Goal: Task Accomplishment & Management: Use online tool/utility

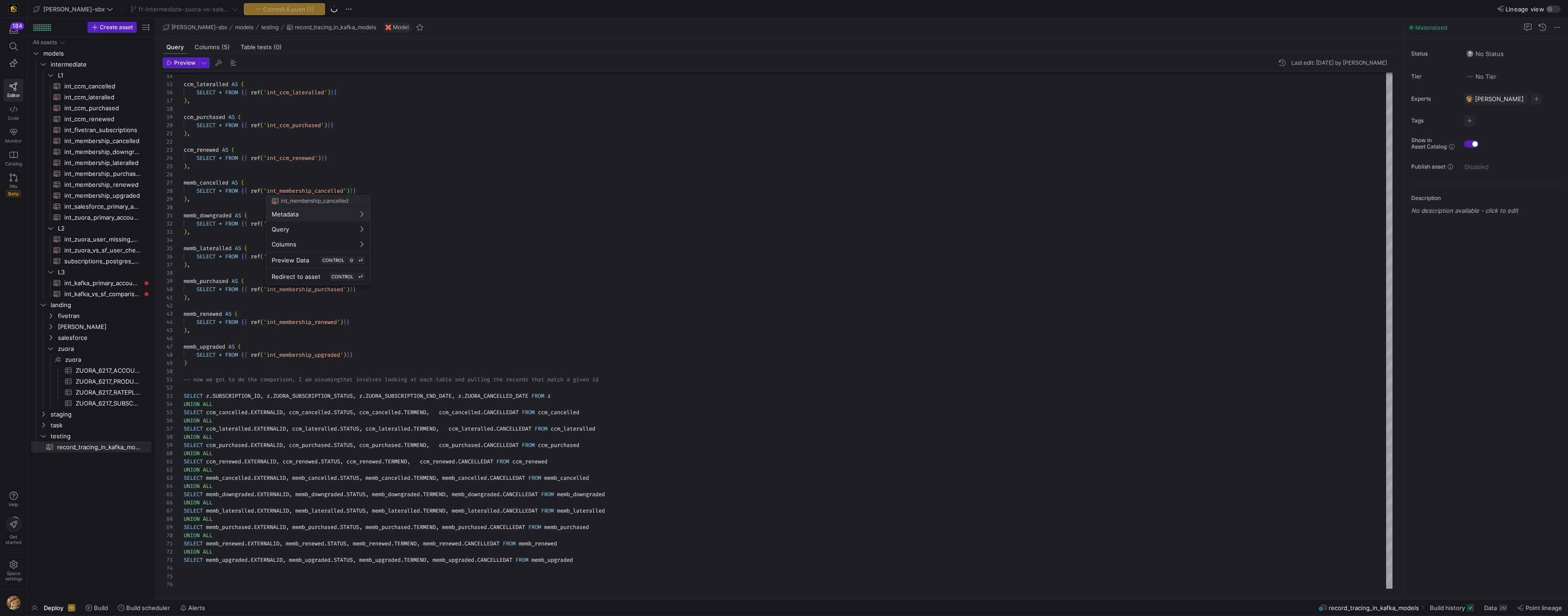
scroll to position [82, 0]
click at [484, 222] on div at bounding box center [784, 308] width 1568 height 616
drag, startPoint x: 745, startPoint y: 615, endPoint x: 730, endPoint y: 629, distance: 20.5
click at [1060, 615] on html "184 Editor Code Monitor Catalog PRs Beta Help Get started Space settings edw-dv…" at bounding box center [784, 308] width 1568 height 616
click at [455, 428] on div "ccm_lateralled AS ( SELECT * FROM { { ref ( 'int_ccm_lateralled' ) } } ) , ccm_…" at bounding box center [788, 274] width 1209 height 631
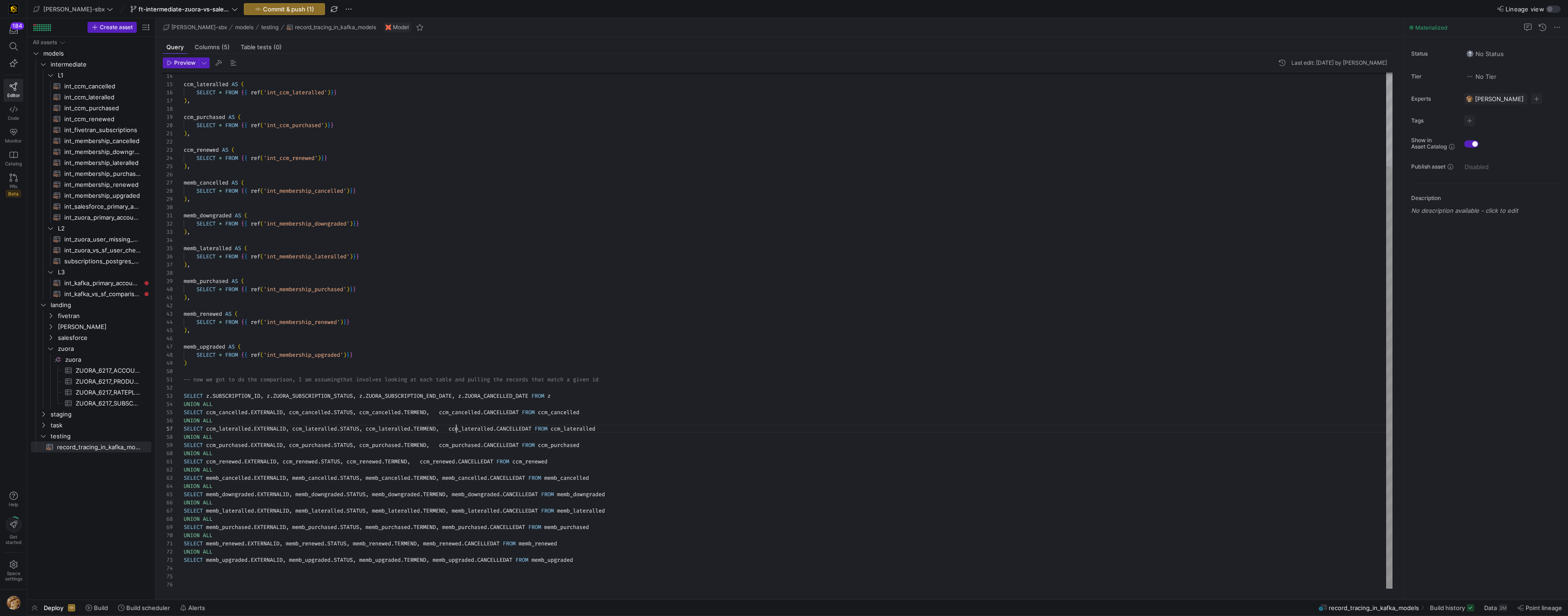
scroll to position [49, 273]
click at [444, 449] on div "ccm_lateralled AS ( SELECT * FROM { { ref ( 'int_ccm_lateralled' ) } } ) , ccm_…" at bounding box center [788, 274] width 1209 height 631
click at [445, 449] on div "ccm_lateralled AS ( SELECT * FROM { { ref ( 'int_ccm_lateralled' ) } } ) , ccm_…" at bounding box center [788, 274] width 1209 height 631
click at [432, 459] on div "ccm_lateralled AS ( SELECT * FROM { { ref ( 'int_ccm_lateralled' ) } } ) , ccm_…" at bounding box center [788, 274] width 1209 height 631
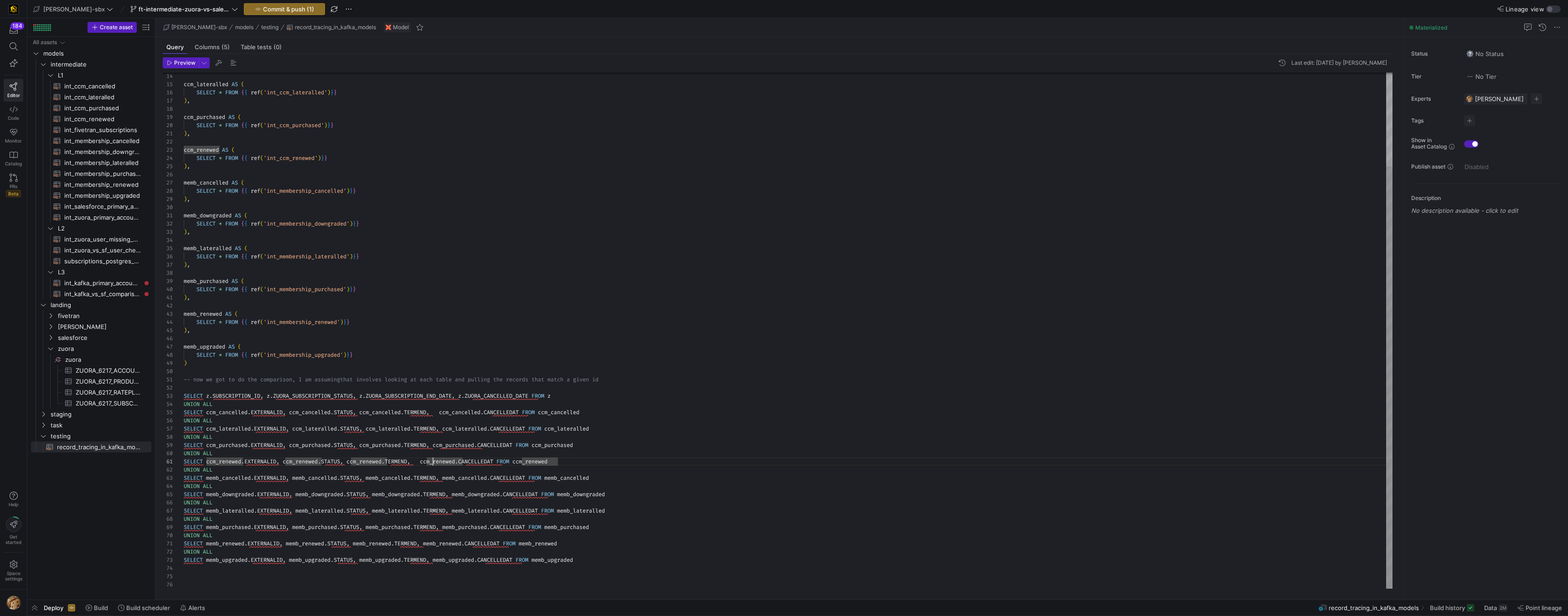
click at [427, 461] on div "ccm_lateralled AS ( SELECT * FROM { { ref ( 'int_ccm_lateralled' ) } } ) , ccm_…" at bounding box center [788, 274] width 1209 height 631
click at [446, 413] on div "ccm_lateralled AS ( SELECT * FROM { { ref ( 'int_ccm_lateralled' ) } } ) , ccm_…" at bounding box center [788, 274] width 1209 height 631
type textarea "-- now we got to do the comparison, I am assuming that involves looking at each…"
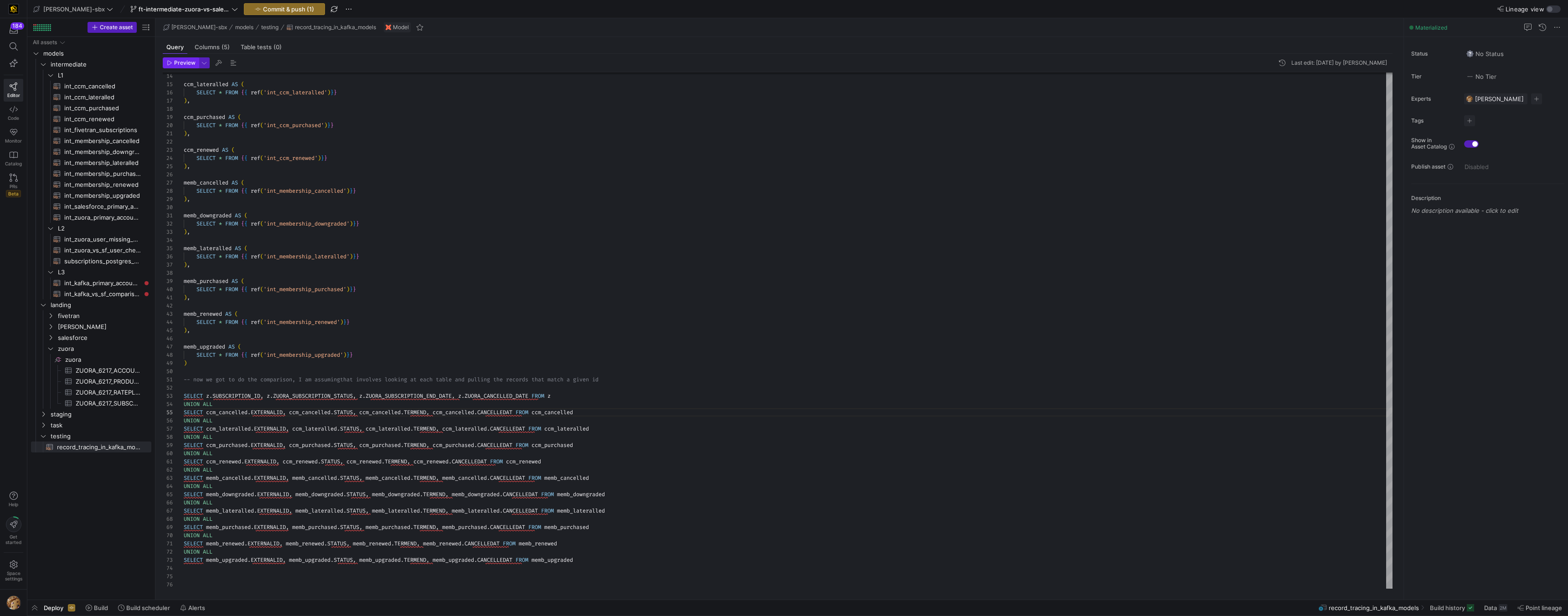
click at [190, 63] on span "Preview" at bounding box center [185, 63] width 21 height 6
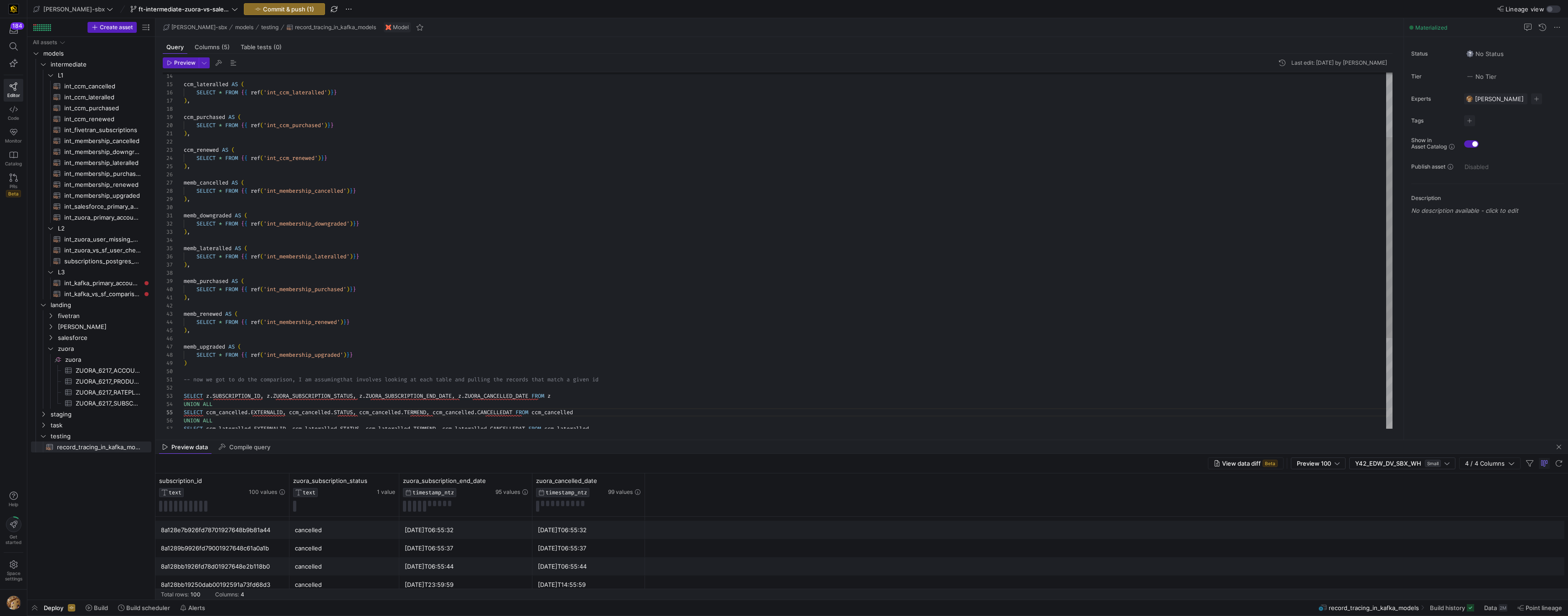
scroll to position [1238, 0]
click at [266, 13] on div at bounding box center [784, 308] width 1568 height 616
click at [266, 11] on span "Commit & push (1)" at bounding box center [288, 9] width 51 height 8
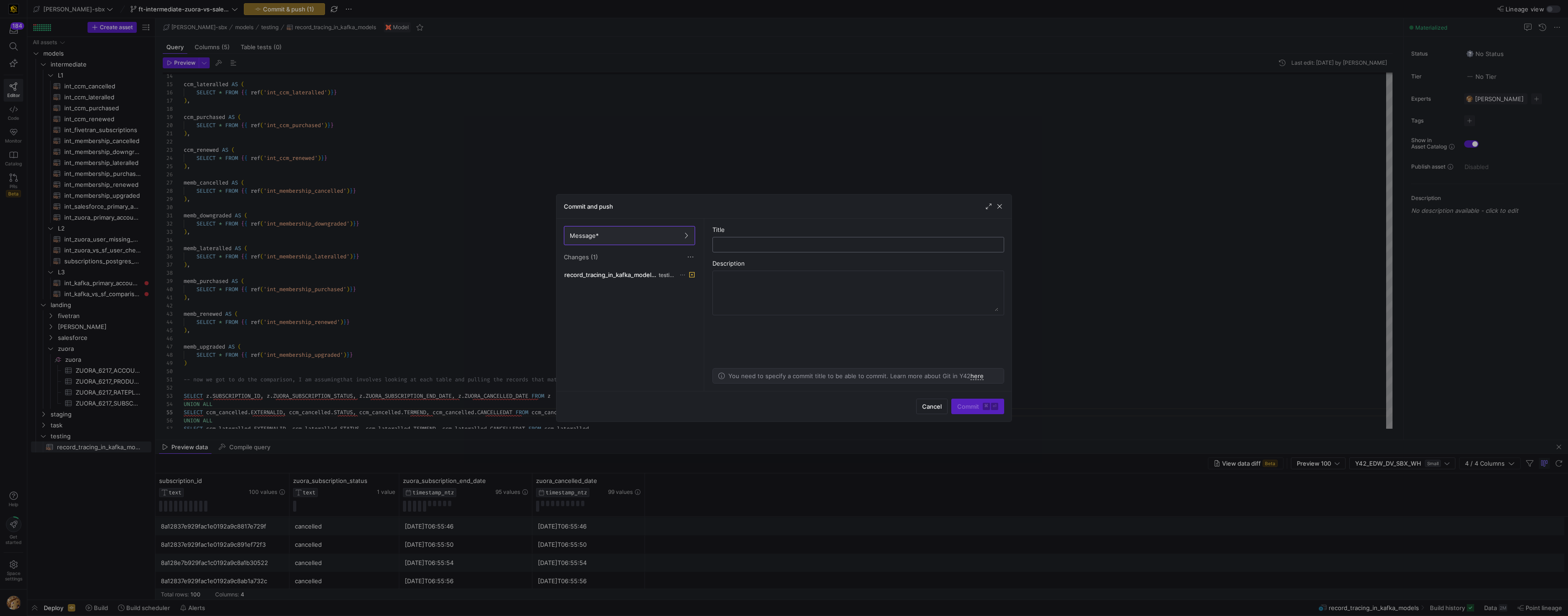
click at [734, 248] on div at bounding box center [858, 245] width 276 height 15
type input "FIELD CHANGES"
click at [752, 289] on textarea at bounding box center [858, 293] width 280 height 37
type textarea "WHAT: changed the fields so only the values that match up are pulled into the u…"
click at [977, 411] on span "submit" at bounding box center [977, 406] width 52 height 15
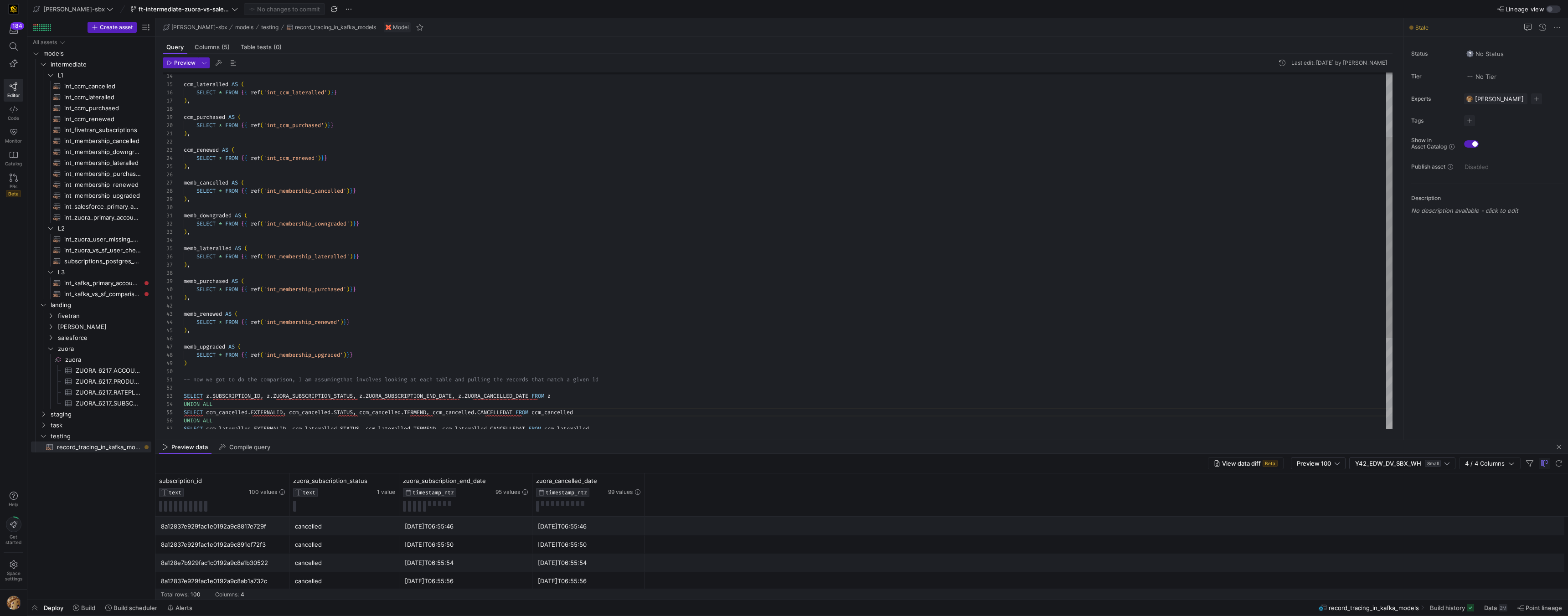
click at [427, 138] on div "ccm_lateralled AS ( SELECT * FROM { { ref ( 'int_ccm_lateralled' ) } } ) , ccm_…" at bounding box center [788, 274] width 1209 height 631
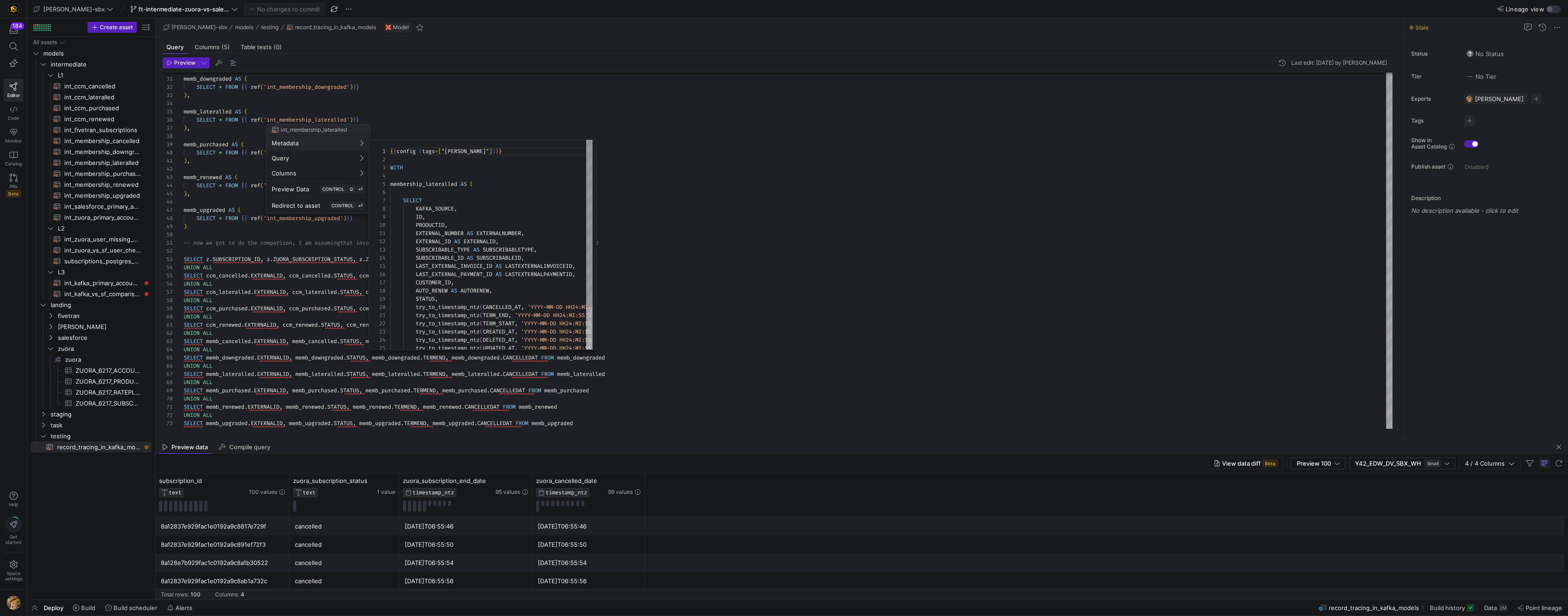
scroll to position [0, 0]
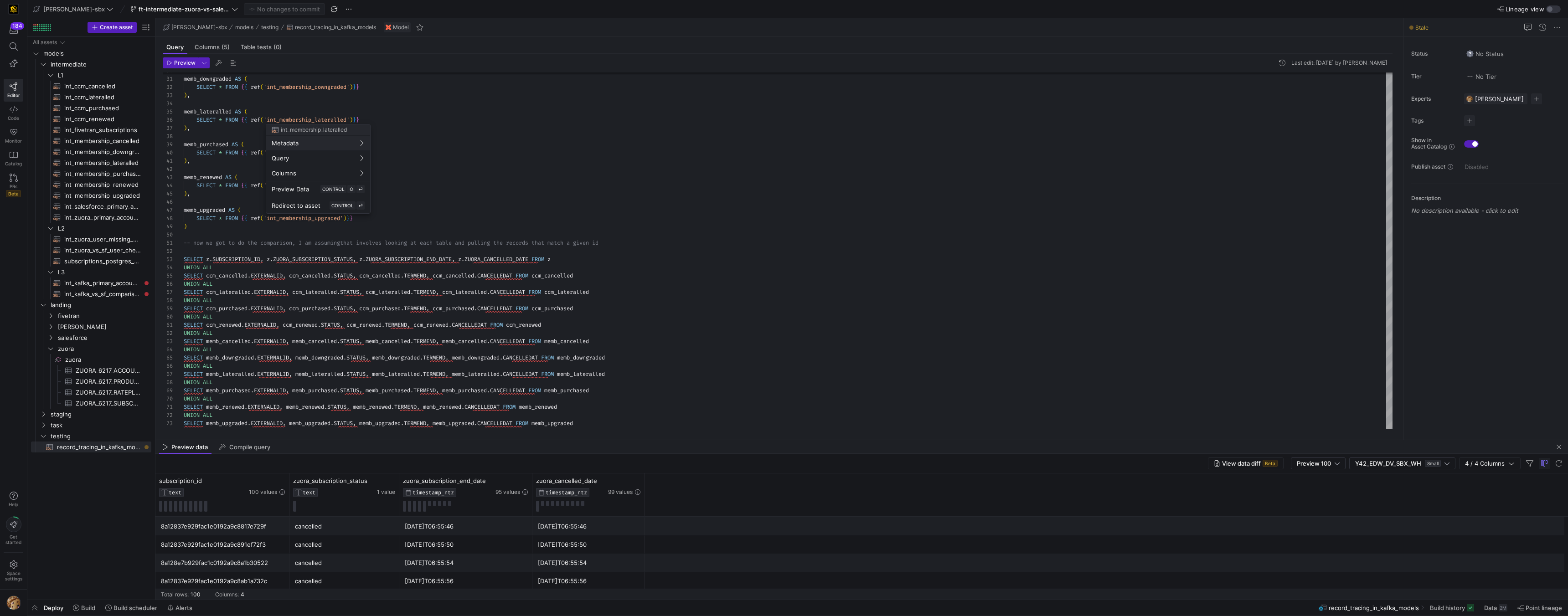
click at [87, 607] on div at bounding box center [784, 308] width 1568 height 616
click at [87, 607] on span "Build" at bounding box center [88, 608] width 14 height 8
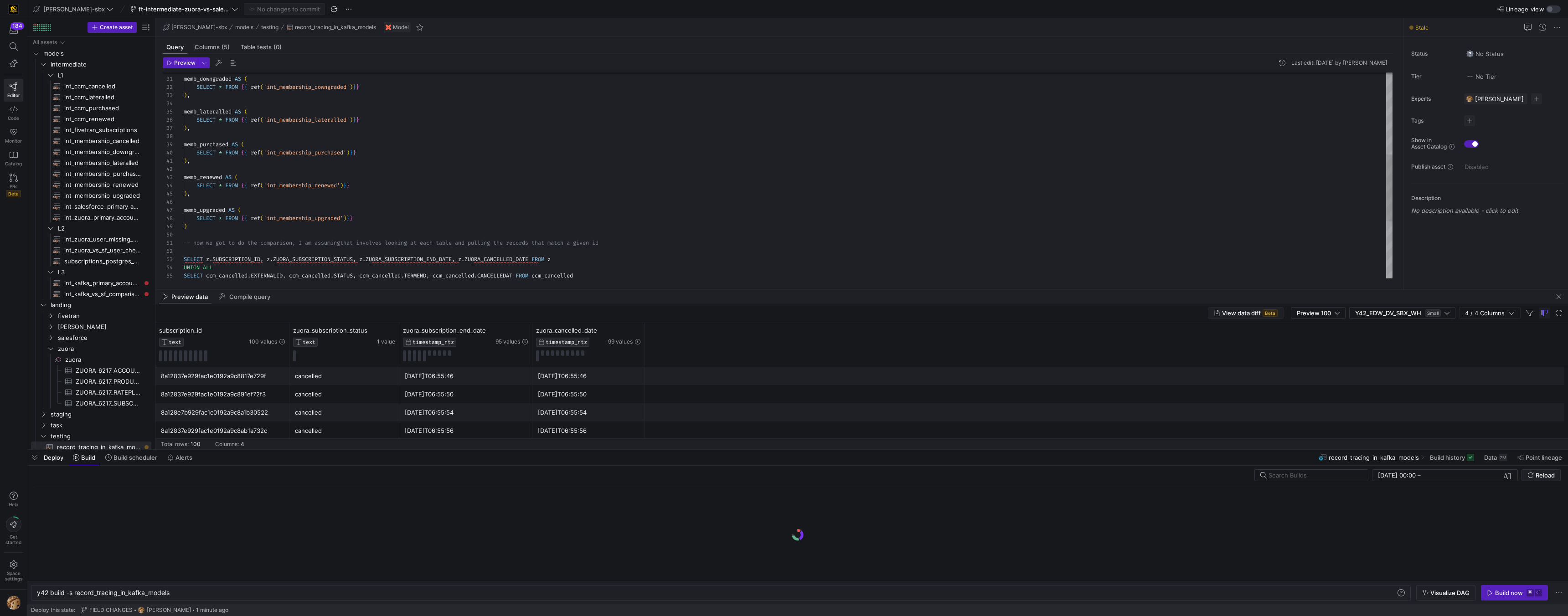
scroll to position [0, 134]
click at [1498, 591] on div "Build now" at bounding box center [1509, 593] width 28 height 8
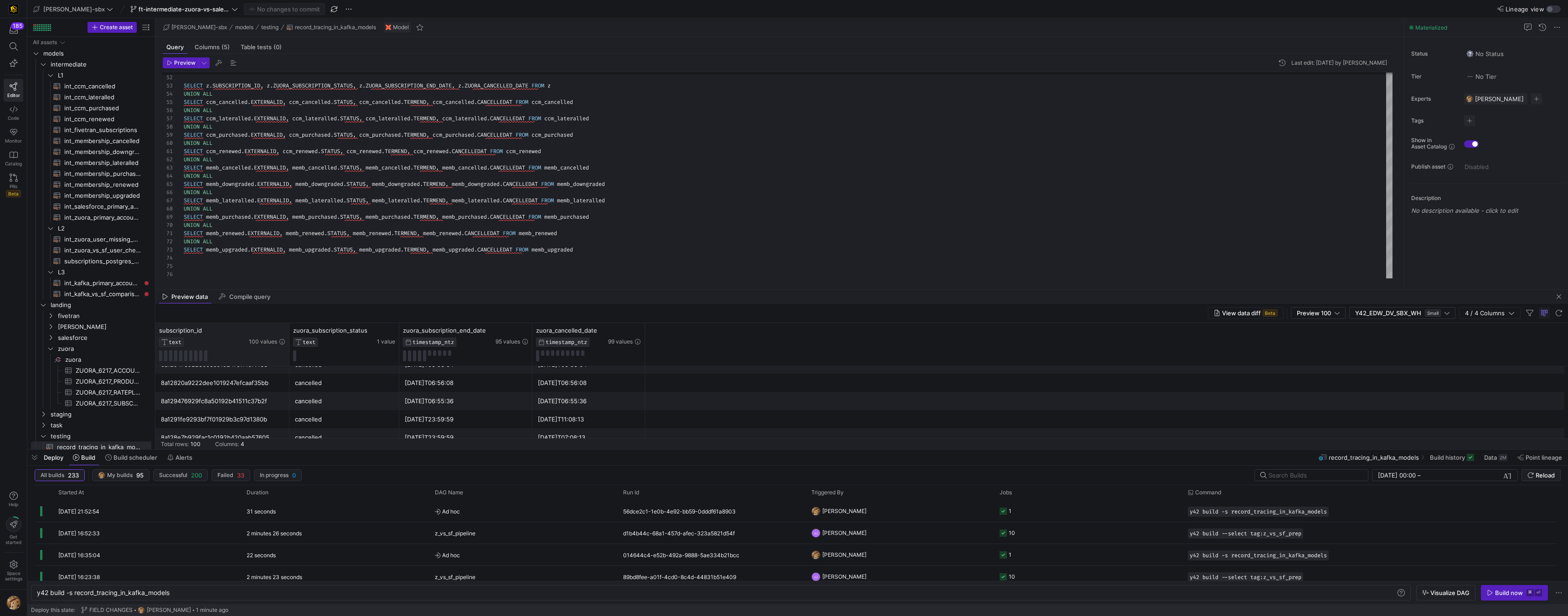
scroll to position [688, 0]
click at [975, 507] on y42-orchestration-triggered-by "[PERSON_NAME]" at bounding box center [900, 510] width 177 height 20
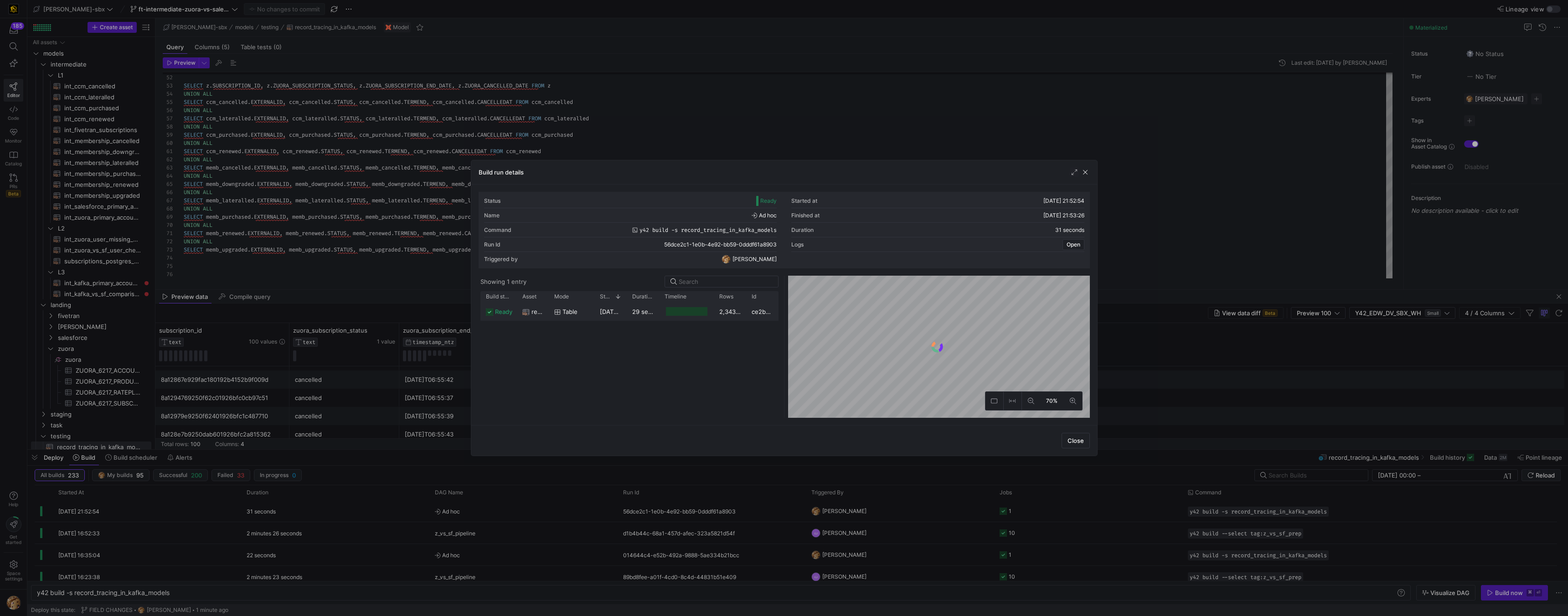
click at [673, 314] on div at bounding box center [686, 311] width 41 height 9
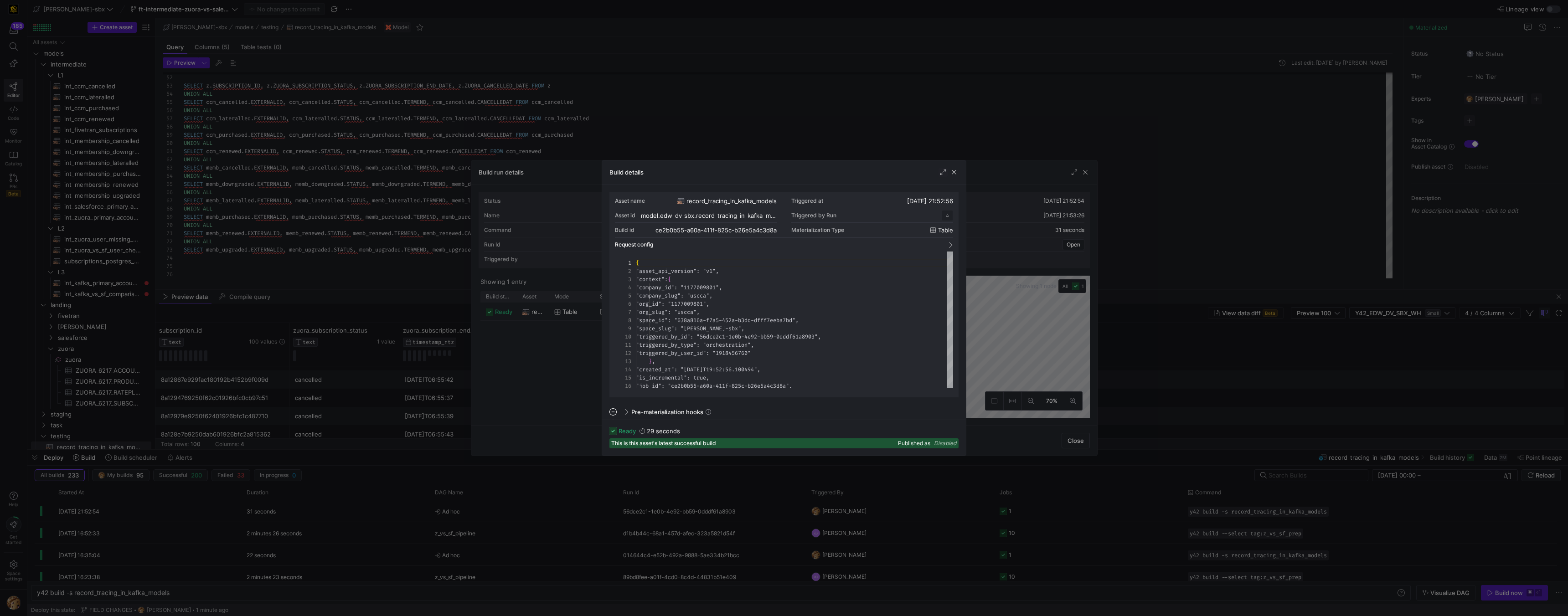
scroll to position [82, 0]
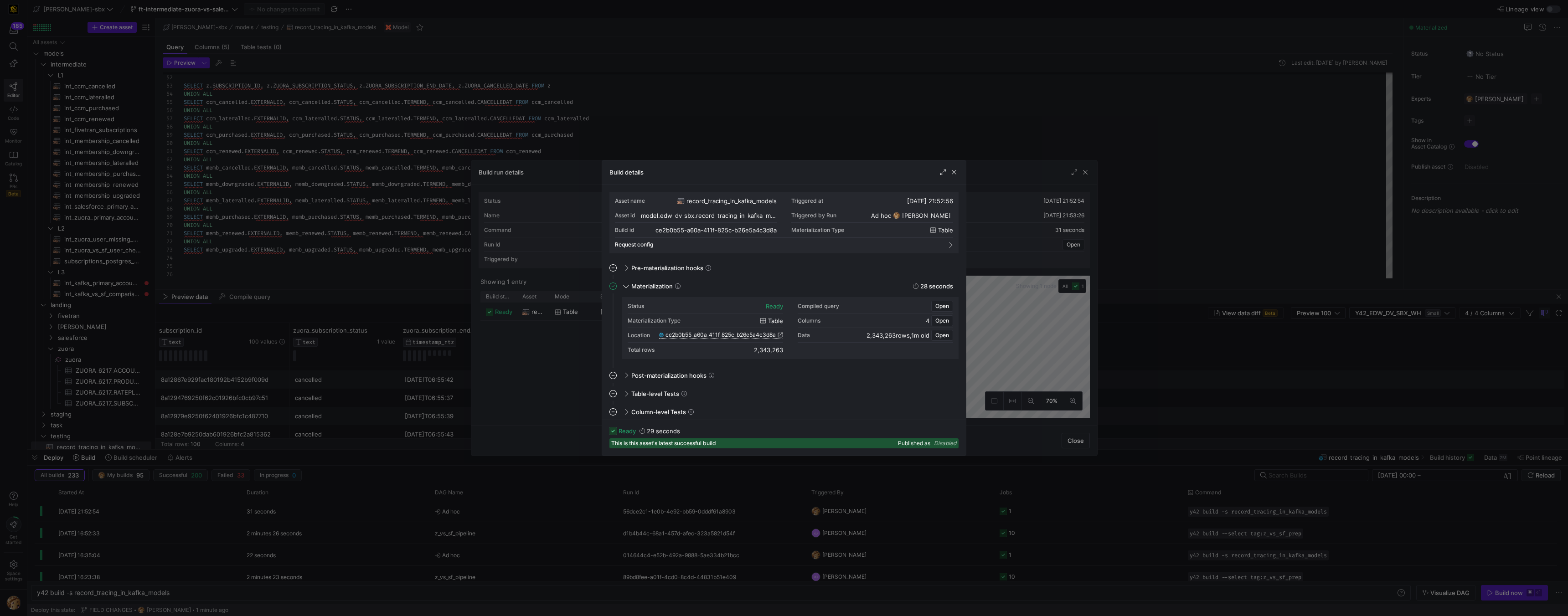
click at [780, 333] on icon at bounding box center [780, 335] width 6 height 6
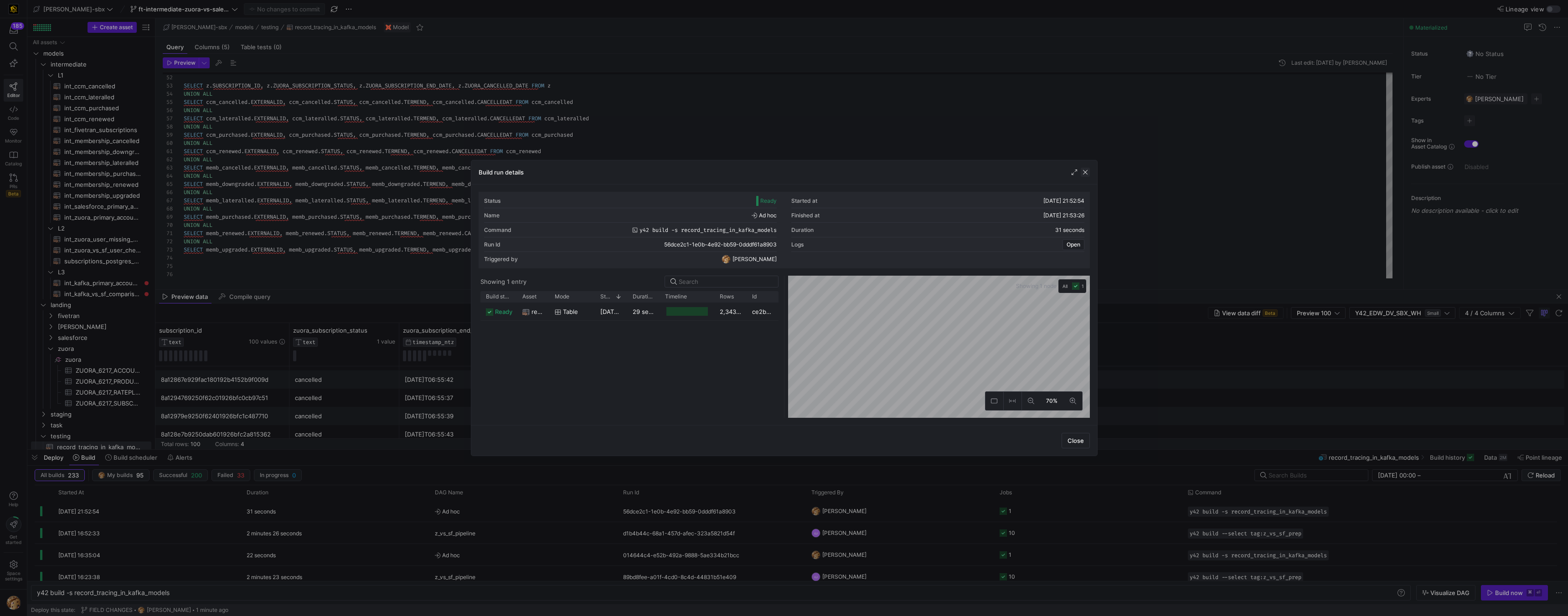
click at [1088, 172] on div "Build run details" at bounding box center [784, 172] width 626 height 24
click at [1085, 172] on span "button" at bounding box center [1085, 172] width 9 height 9
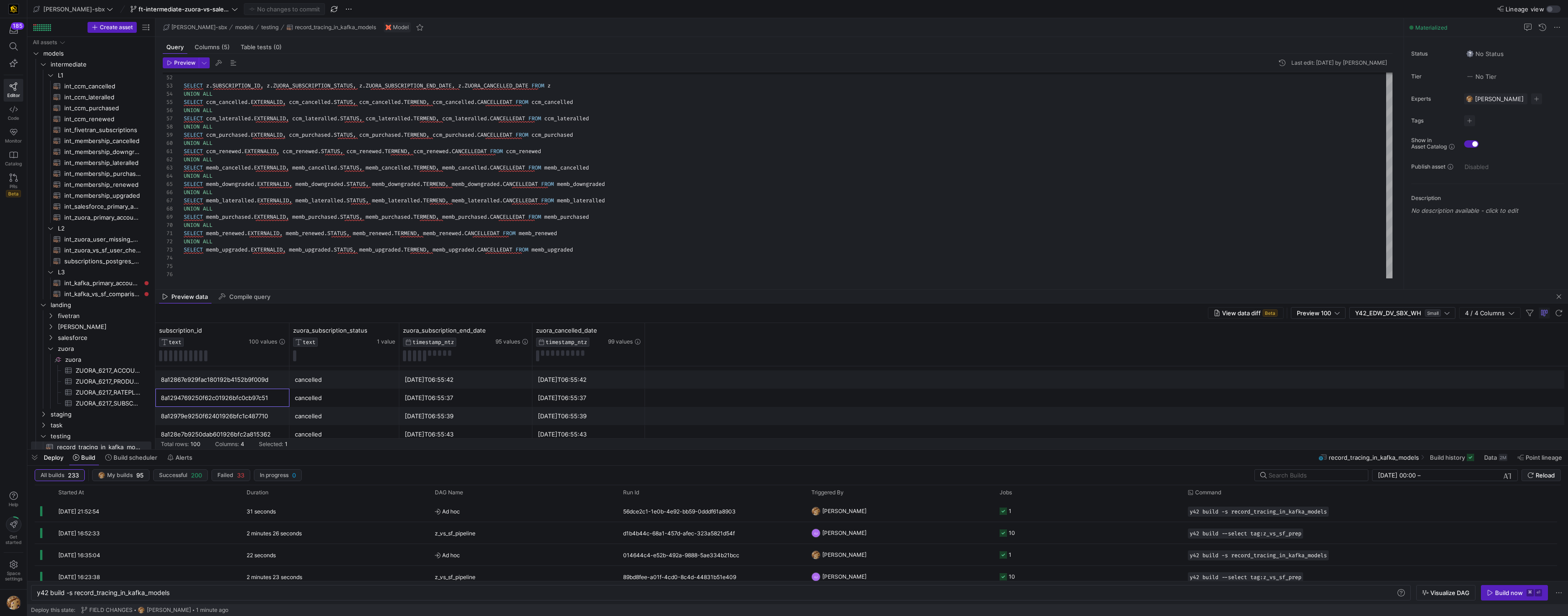
click at [228, 396] on div "8a1294769250f62c01926bfc0cb97c51" at bounding box center [222, 398] width 123 height 18
click at [237, 424] on div "8a1289ba9250dab20192576275a9206e" at bounding box center [223, 433] width 134 height 18
click at [230, 429] on div "8a128047926fd78701928095dcd43978" at bounding box center [223, 438] width 134 height 18
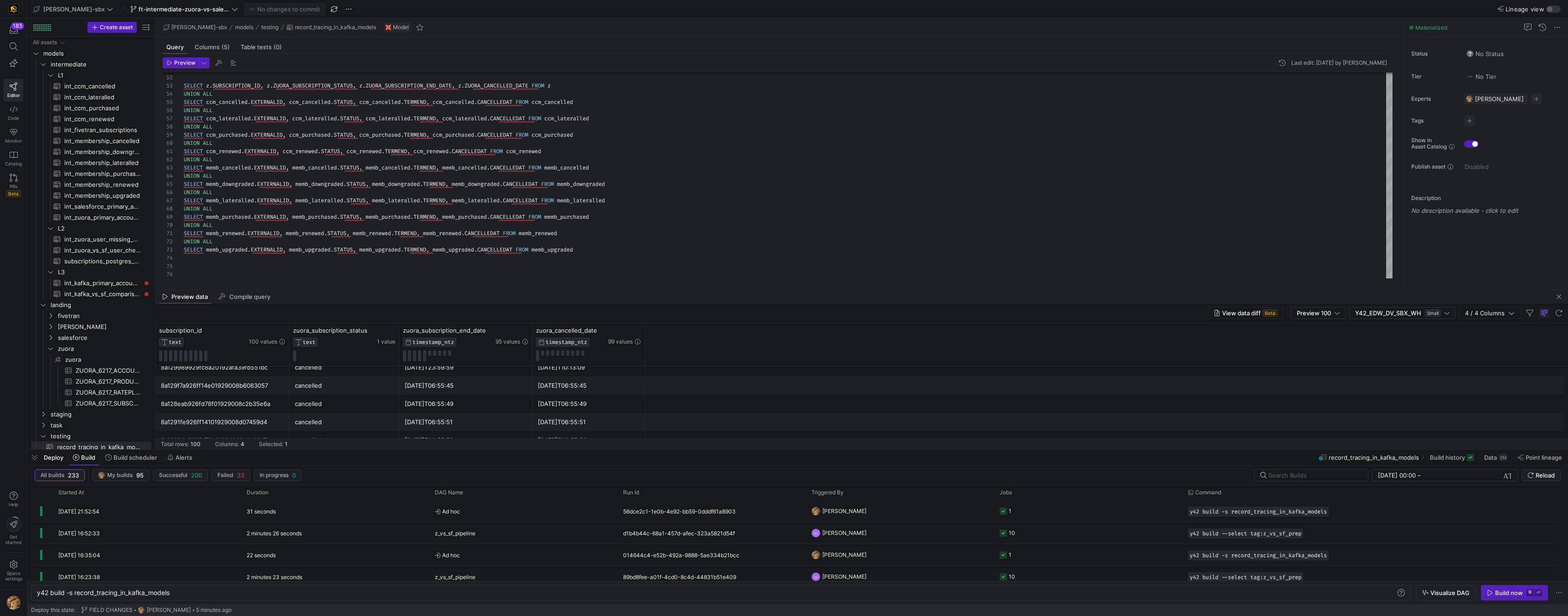
scroll to position [8, 0]
click at [109, 218] on span "int_zuora_primary_accounts​​​​​​​​​​" at bounding box center [102, 217] width 77 height 11
type textarea "-- File Name: int_zuora_primary_accounts -- Created by: Alejandro Baeza -- Last…"
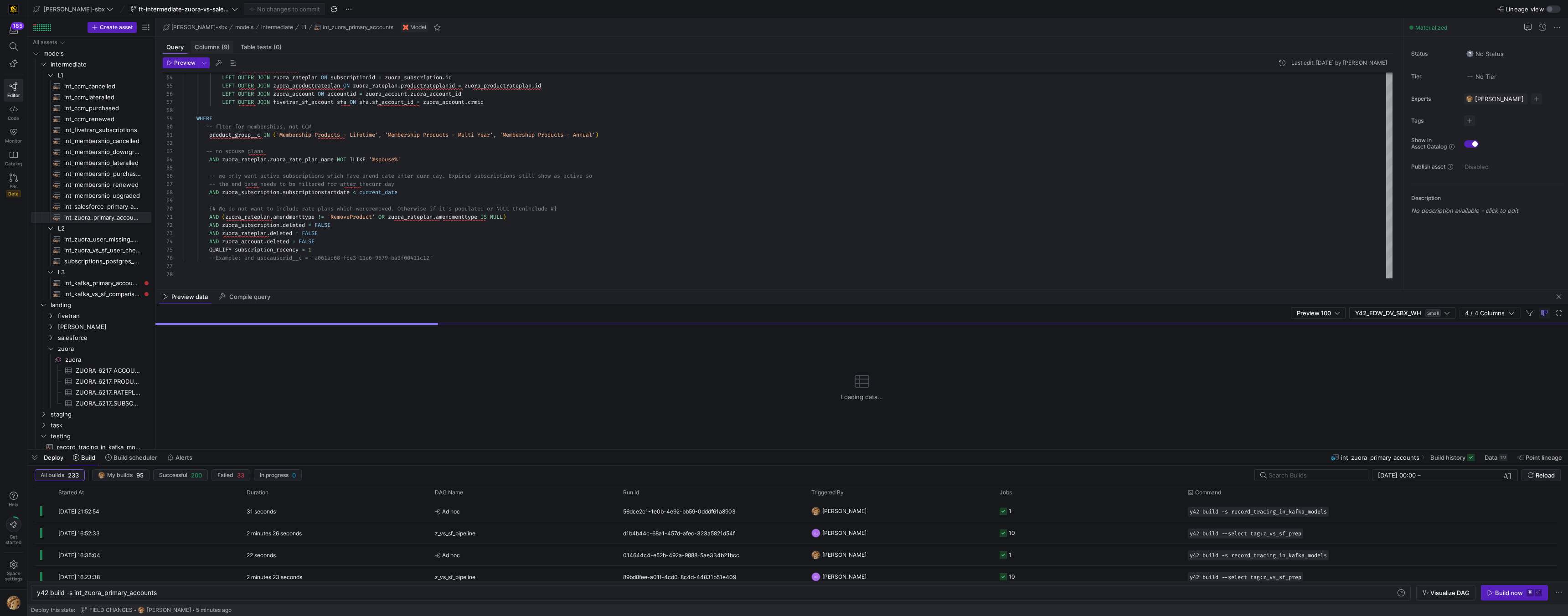
click at [215, 42] on div "Columns (9)" at bounding box center [212, 47] width 42 height 13
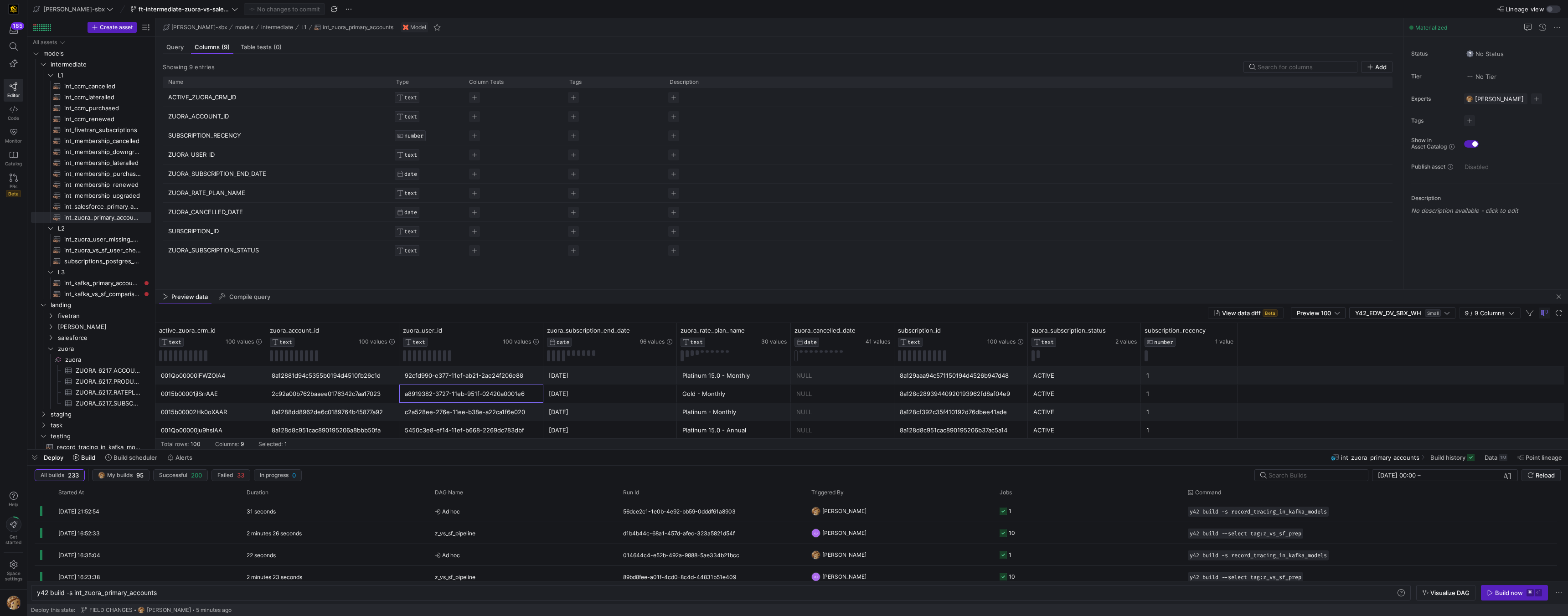
click at [435, 394] on div "a8919382-3727-11eb-951f-02420a0001e6" at bounding box center [471, 394] width 133 height 18
click at [96, 257] on span "subscriptions_postgres_kafka_joined_view​​​​​​​​​​" at bounding box center [102, 261] width 77 height 11
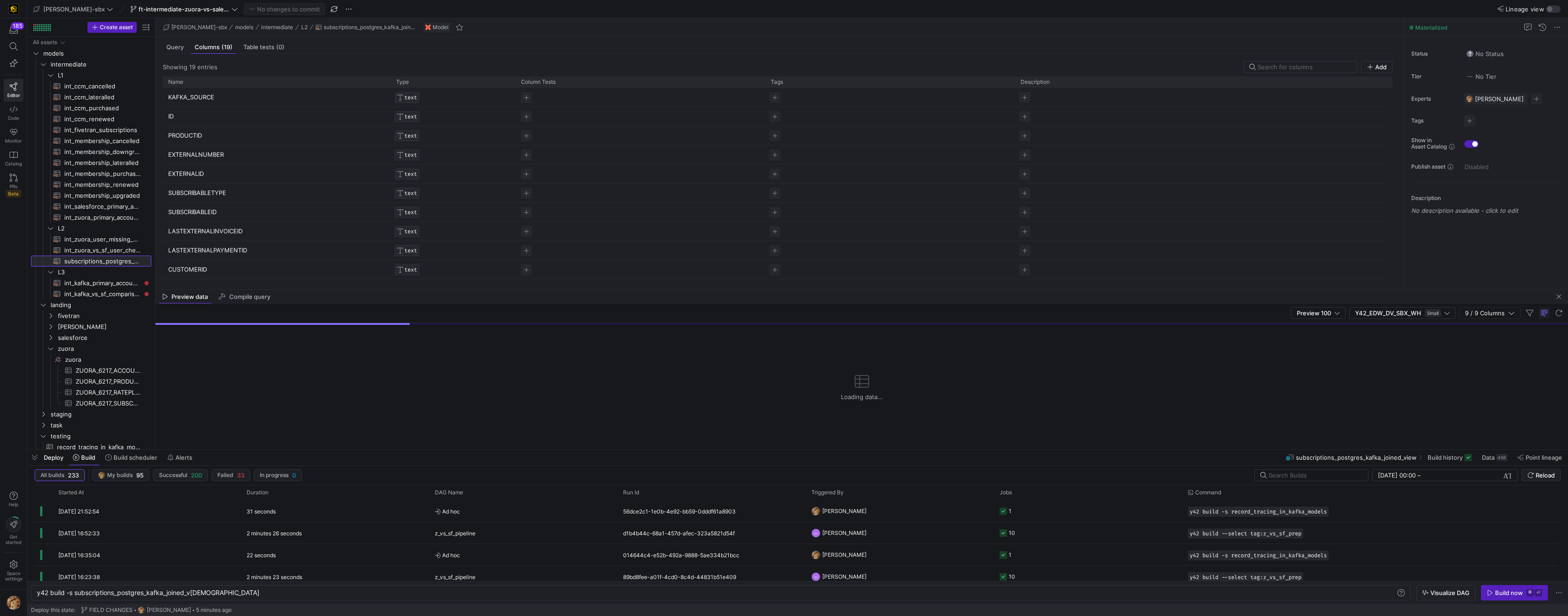
scroll to position [18, 0]
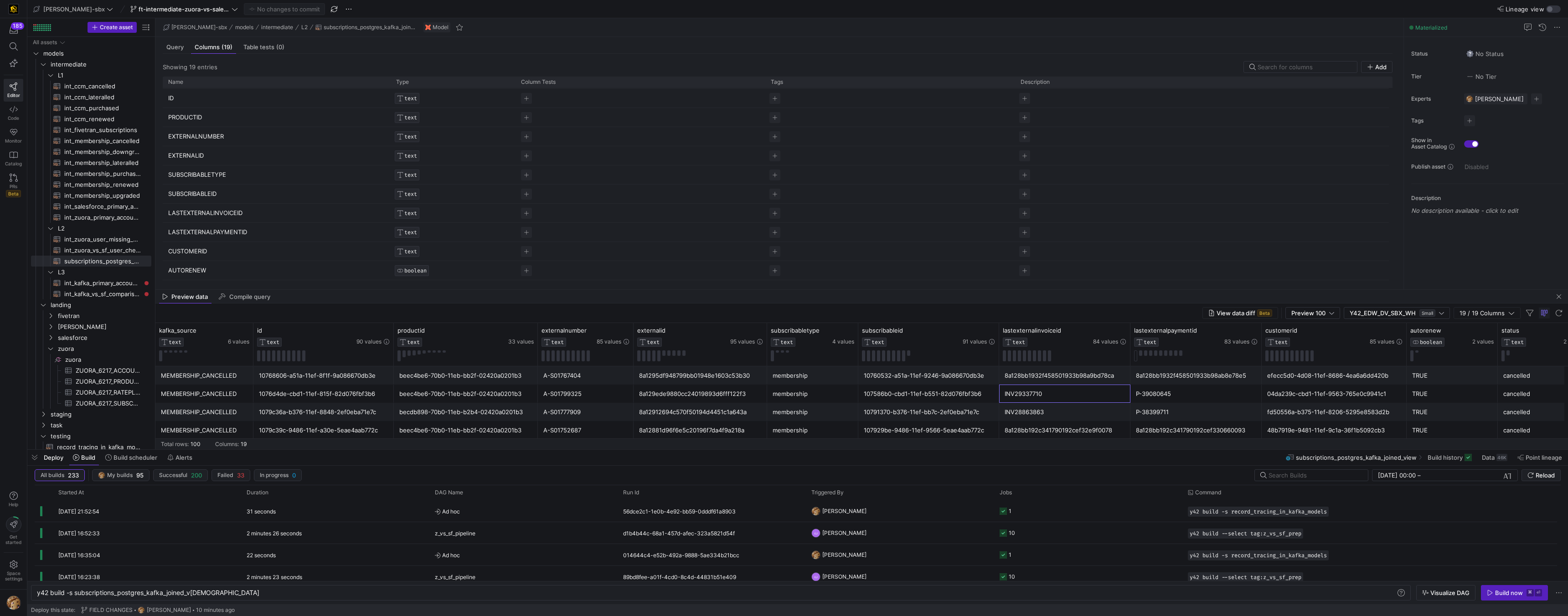
click at [1012, 397] on div "INV29337710" at bounding box center [1065, 394] width 120 height 18
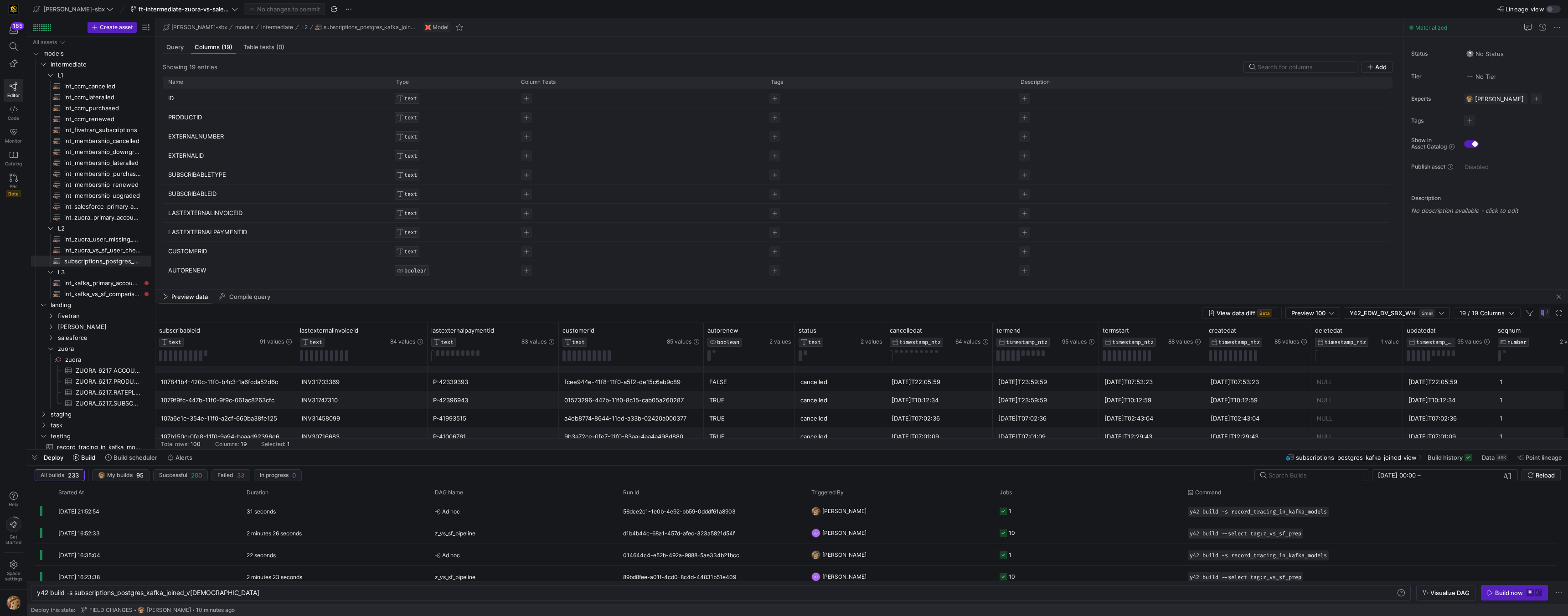
scroll to position [157, 0]
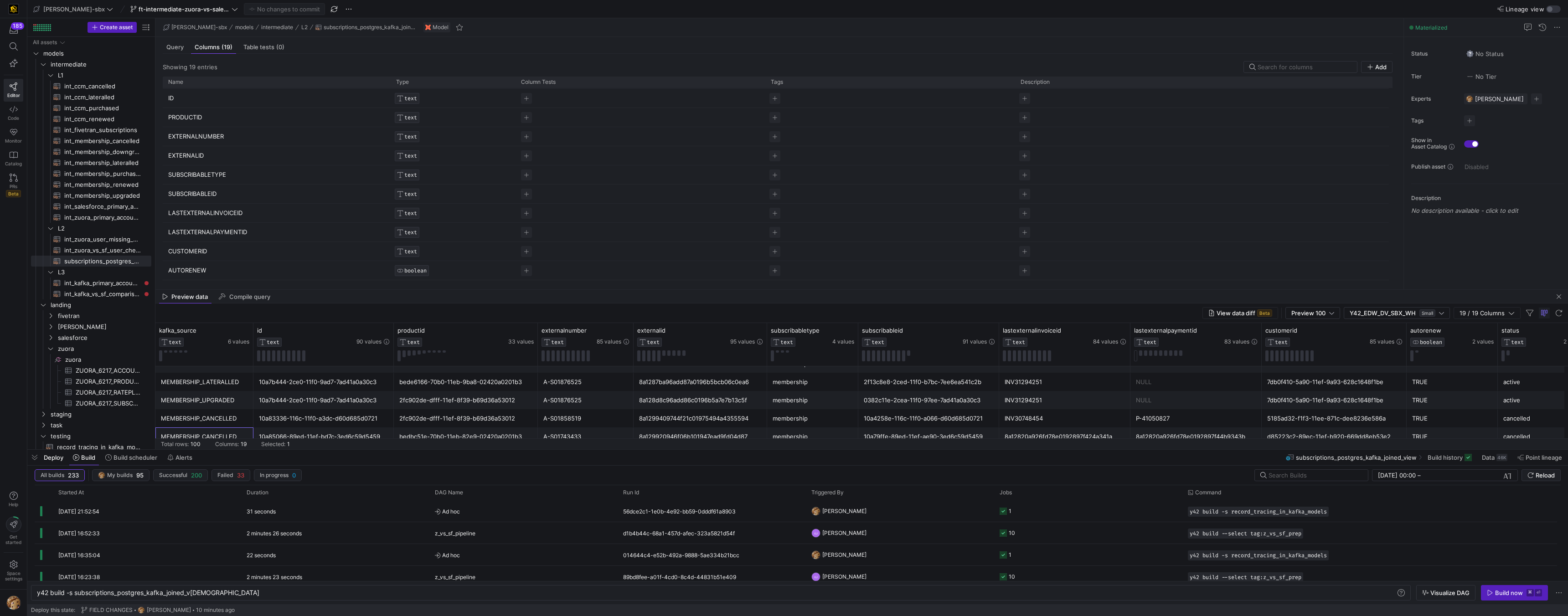
click at [357, 390] on div "10a7b444-2ce0-11f0-9ad7-7ad41a0a30c3" at bounding box center [323, 382] width 130 height 18
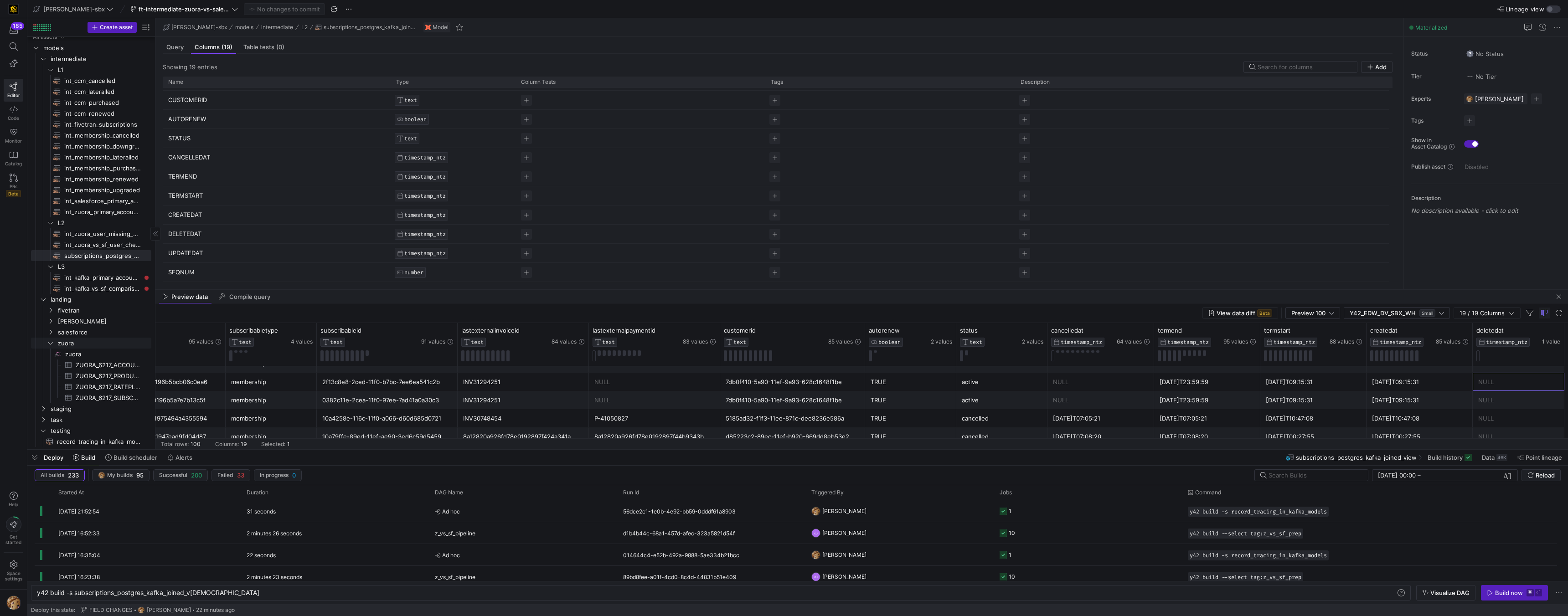
scroll to position [7, 0]
click at [95, 442] on span "record_tracing_in_kafka_models​​​​​​​​​​" at bounding box center [99, 440] width 84 height 11
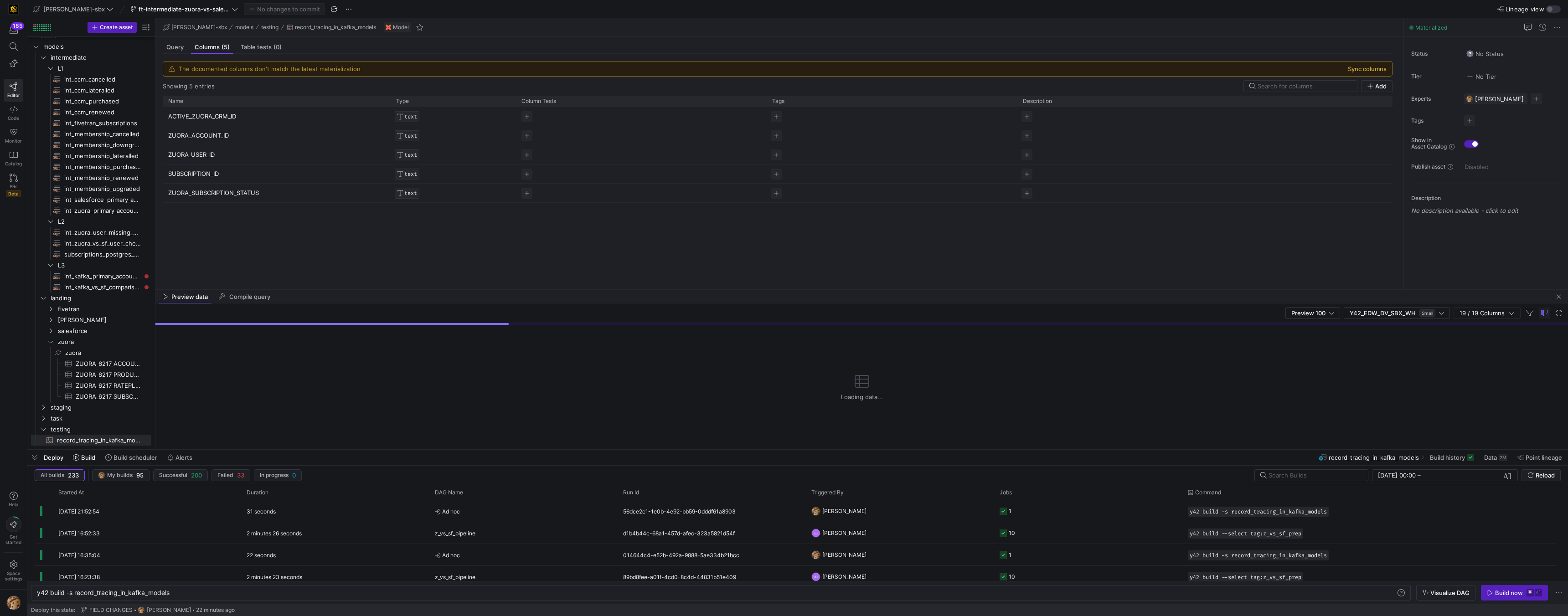
click at [1373, 68] on button "Sync columns" at bounding box center [1367, 69] width 39 height 8
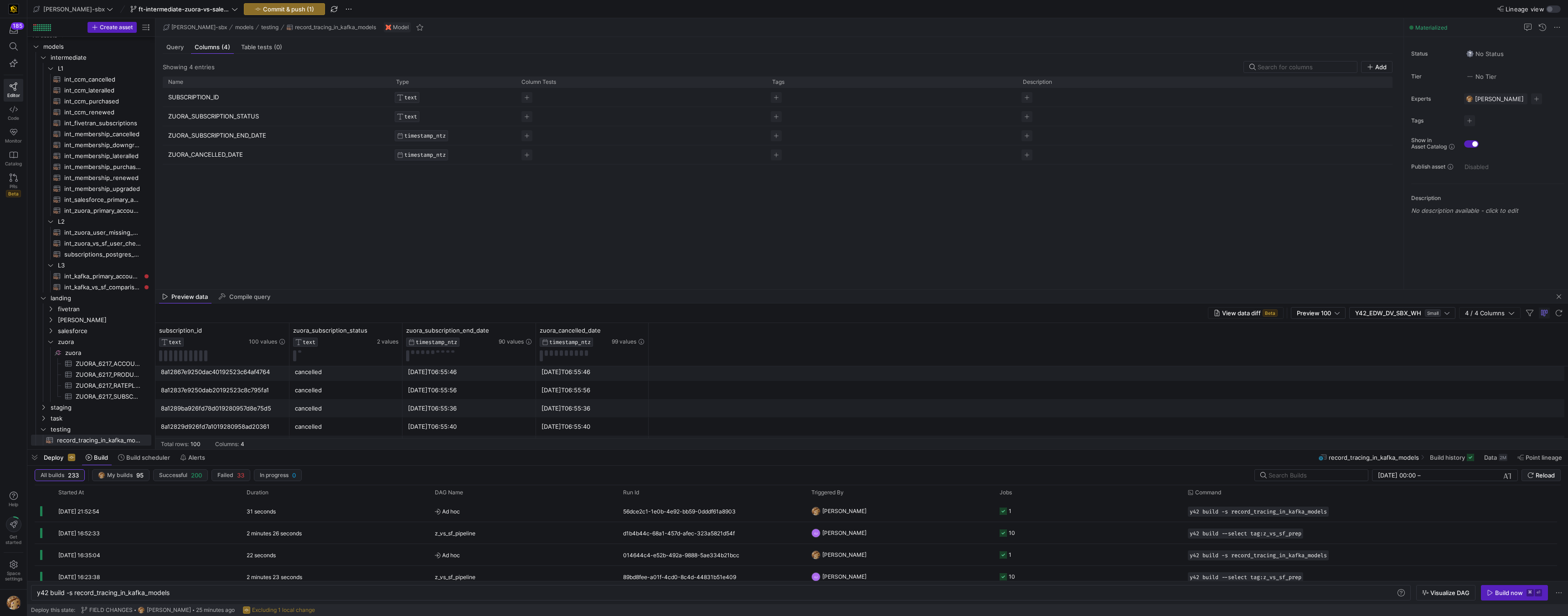
scroll to position [112, 0]
click at [115, 212] on span "int_zuora_primary_accounts​​​​​​​​​​" at bounding box center [102, 210] width 77 height 11
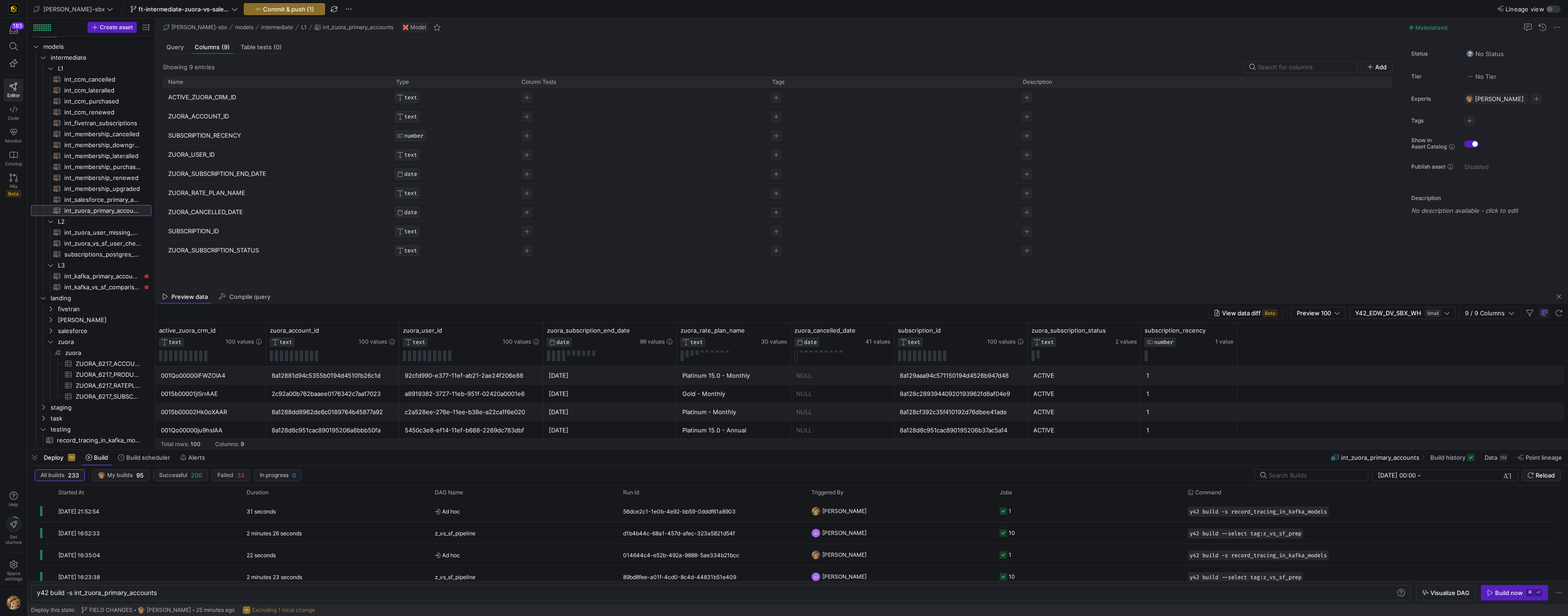
scroll to position [3, 0]
click at [536, 343] on icon at bounding box center [536, 341] width 6 height 6
click at [108, 200] on span "int_salesforce_primary_account​​​​​​​​​​" at bounding box center [102, 200] width 77 height 11
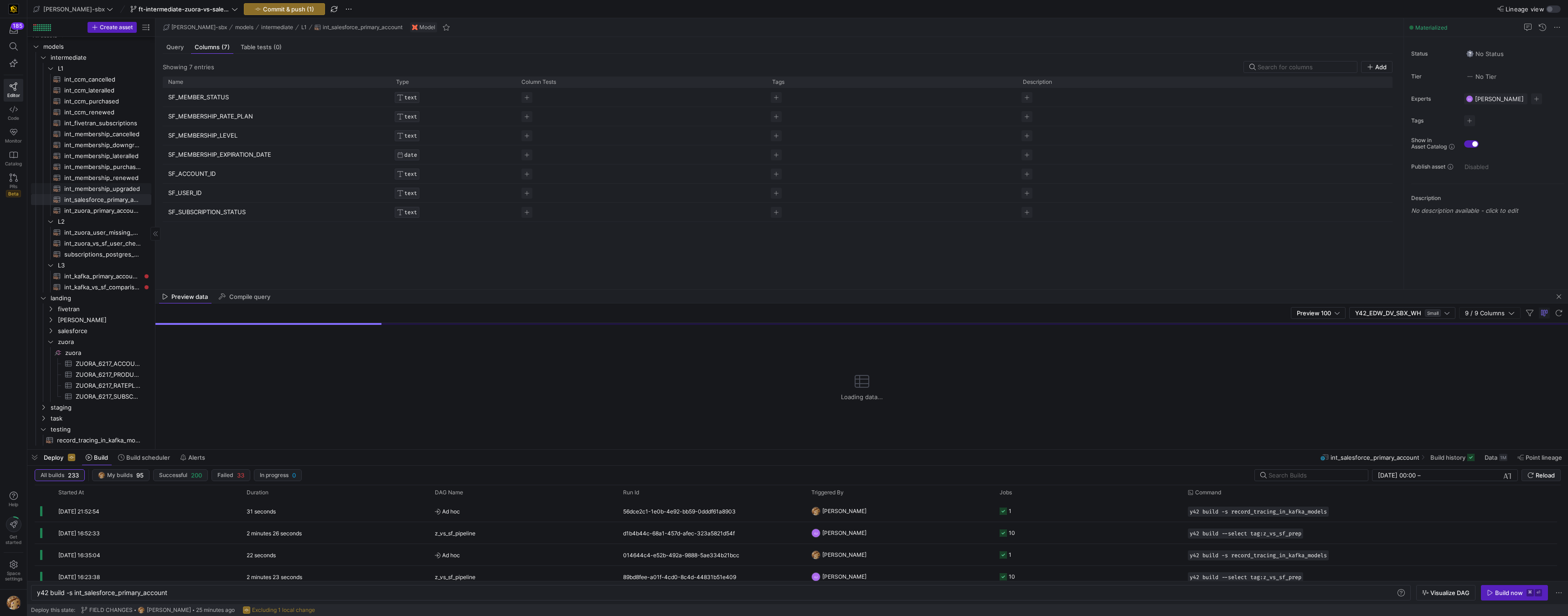
click at [115, 191] on span "int_membership_upgraded​​​​​​​​​​" at bounding box center [102, 189] width 77 height 11
click at [110, 208] on span "int_zuora_primary_accounts​​​​​​​​​​" at bounding box center [102, 210] width 77 height 11
click at [100, 286] on span "int_kafka_vs_sf_comparison​​​​​​​​​​" at bounding box center [102, 287] width 77 height 11
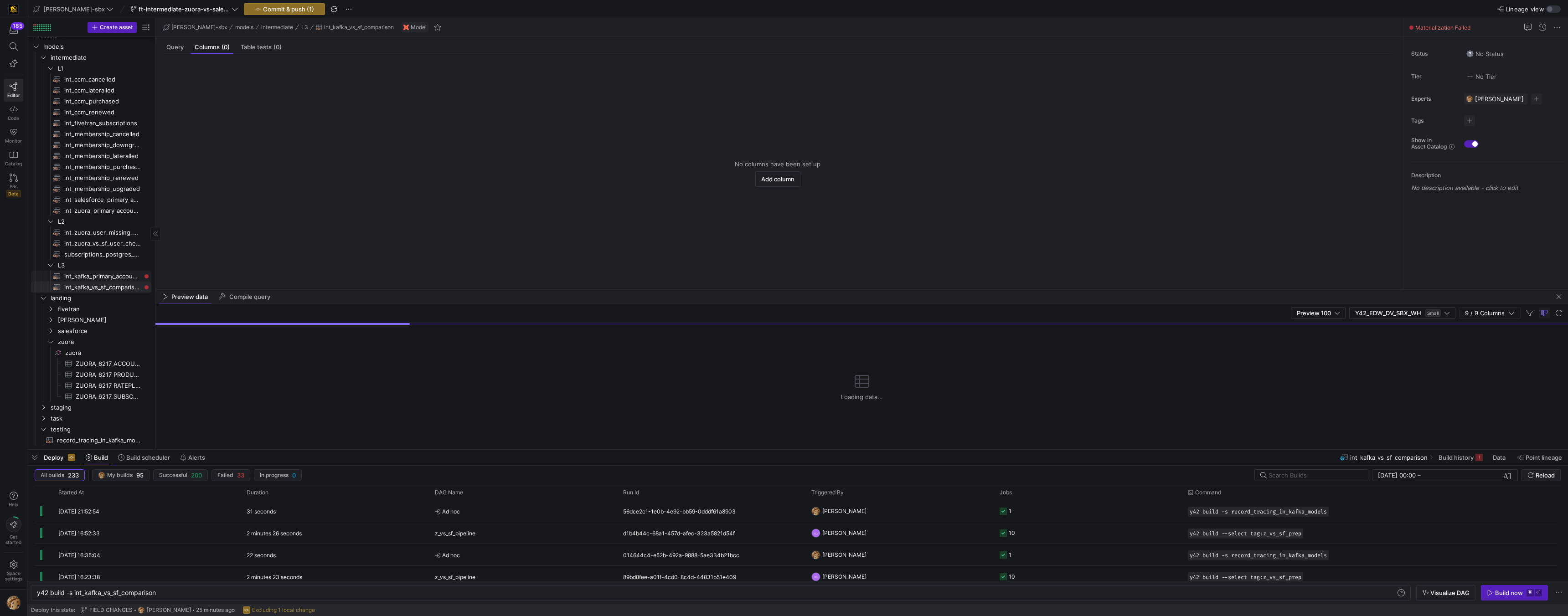
click at [107, 272] on span "int_kafka_primary_accounts​​​​​​​​​​" at bounding box center [102, 276] width 77 height 11
click at [95, 286] on span "int_kafka_vs_sf_comparison​​​​​​​​​​" at bounding box center [102, 287] width 77 height 11
click at [107, 102] on span "int_ccm_purchased​​​​​​​​​​" at bounding box center [102, 101] width 77 height 11
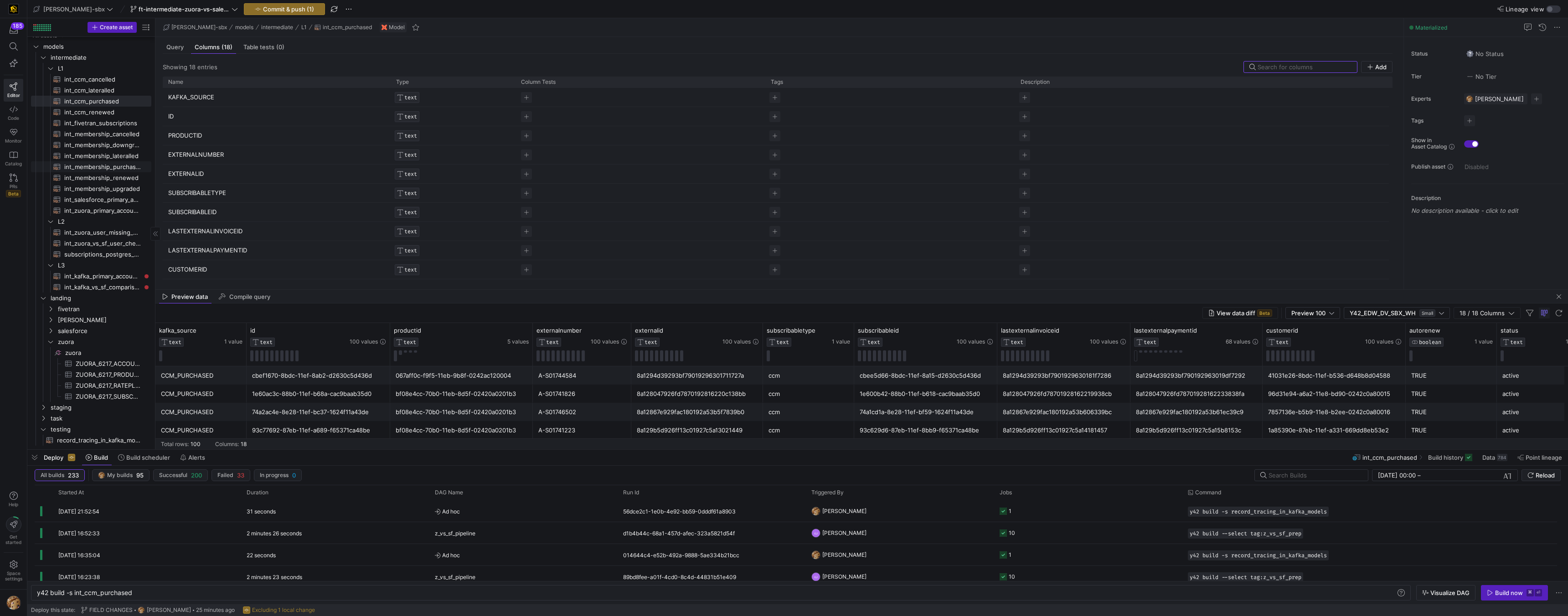
click at [101, 166] on span "int_membership_purchased​​​​​​​​​​" at bounding box center [102, 167] width 77 height 11
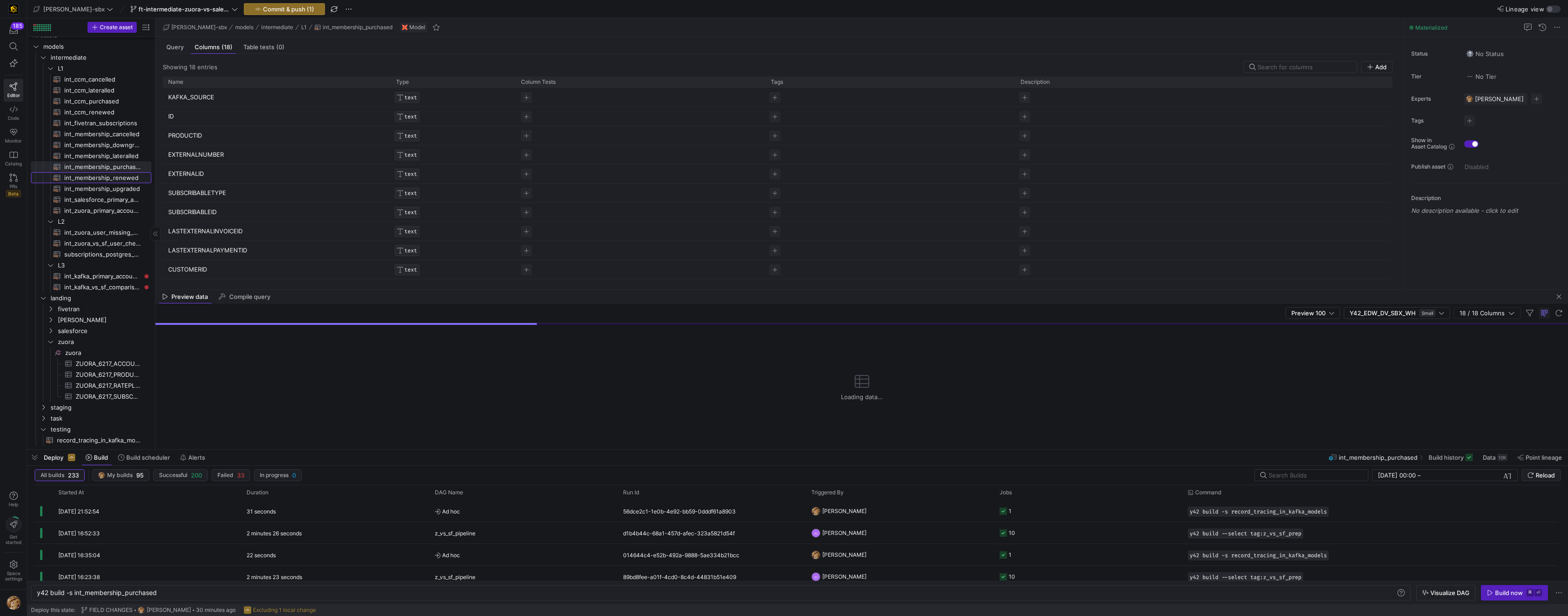
click at [105, 174] on span "int_membership_renewed​​​​​​​​​​" at bounding box center [102, 178] width 77 height 11
click at [109, 193] on span "int_membership_upgraded​​​​​​​​​​" at bounding box center [102, 189] width 77 height 11
click at [109, 185] on span "int_membership_upgraded​​​​​​​​​​" at bounding box center [102, 189] width 77 height 11
click at [109, 179] on span "int_membership_renewed​​​​​​​​​​" at bounding box center [102, 178] width 77 height 11
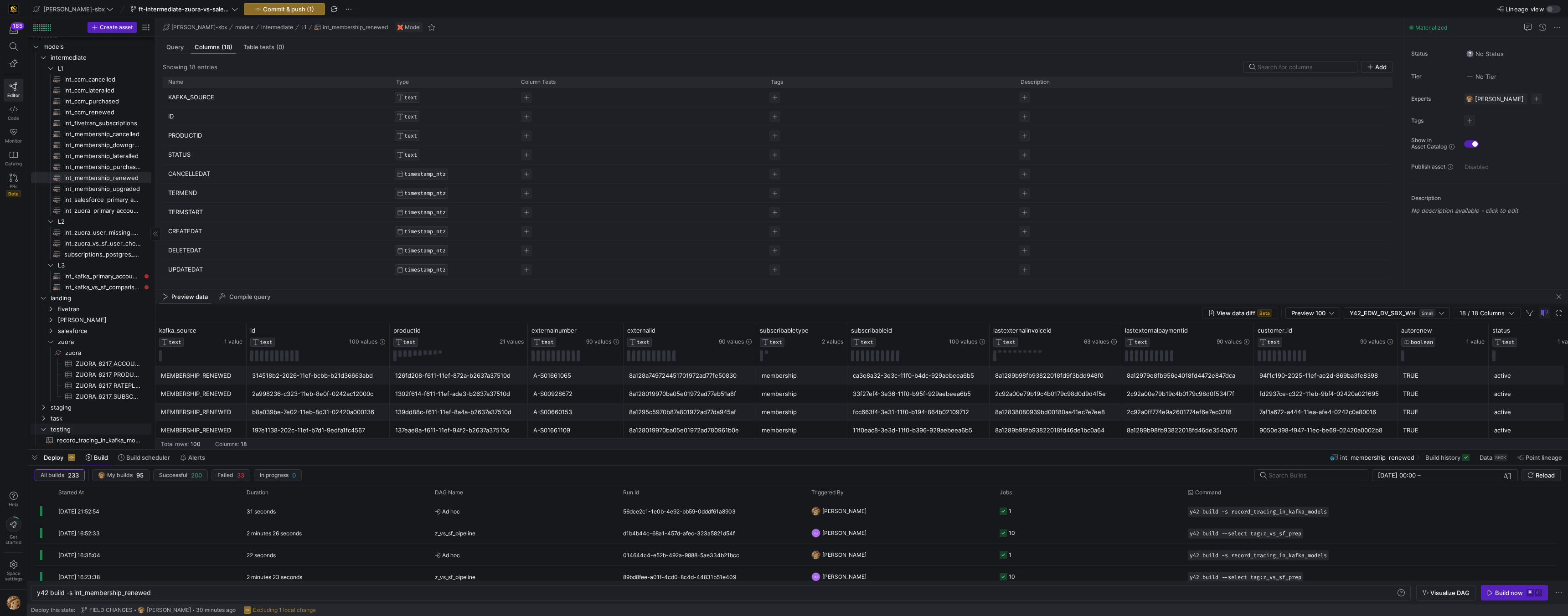
click at [82, 435] on span "record_tracing_in_kafka_models​​​​​​​​​​" at bounding box center [99, 440] width 84 height 11
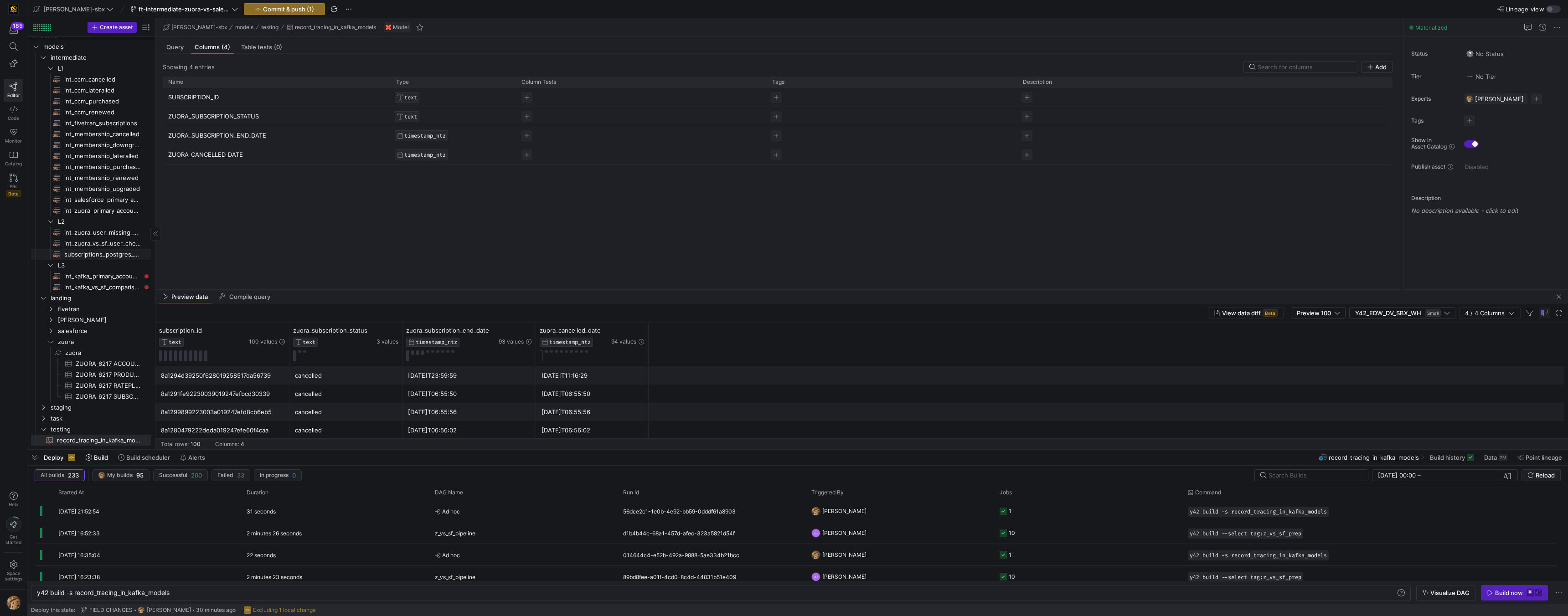
click at [109, 252] on span "subscriptions_postgres_kafka_joined_view​​​​​​​​​​" at bounding box center [102, 254] width 77 height 11
type textarea "y42 build -s subscriptions_postgres_kafka_joined_view"
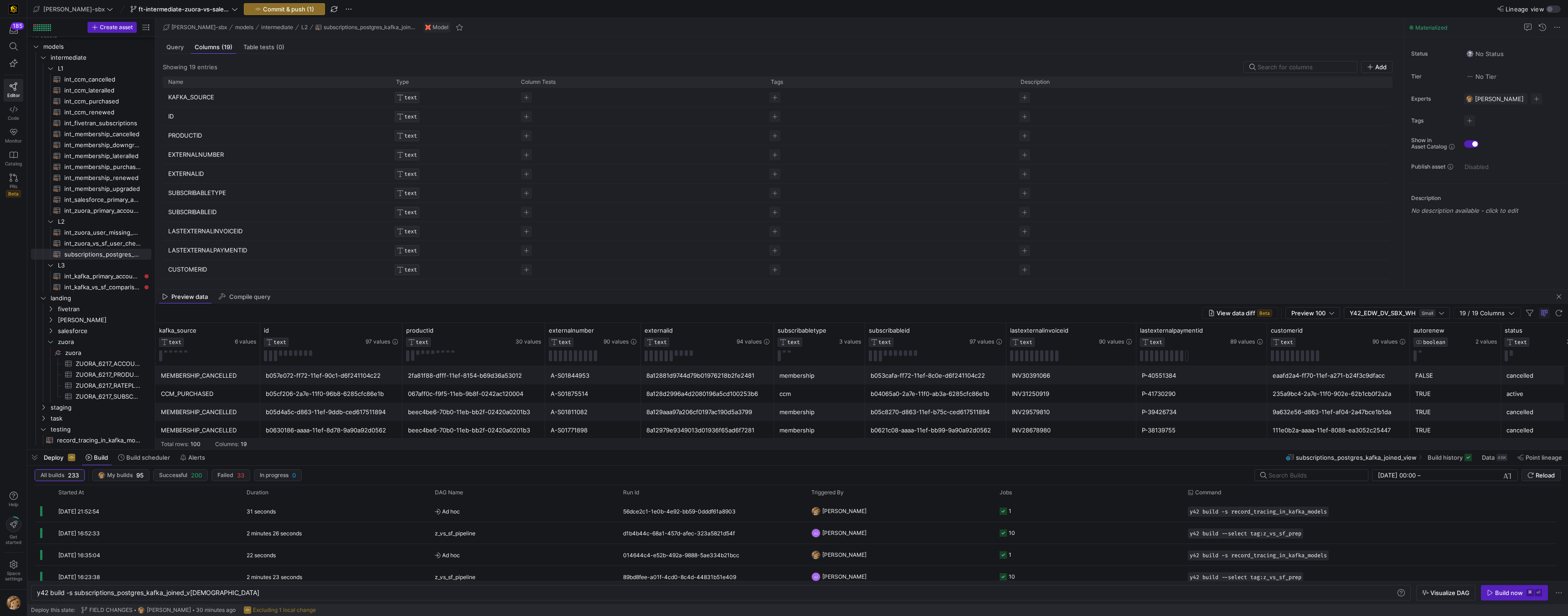
click at [958, 445] on y42-table-data-footer "Total rows: 100 Columns: 19" at bounding box center [862, 443] width 1412 height 11
click at [805, 408] on div "membership" at bounding box center [819, 412] width 80 height 18
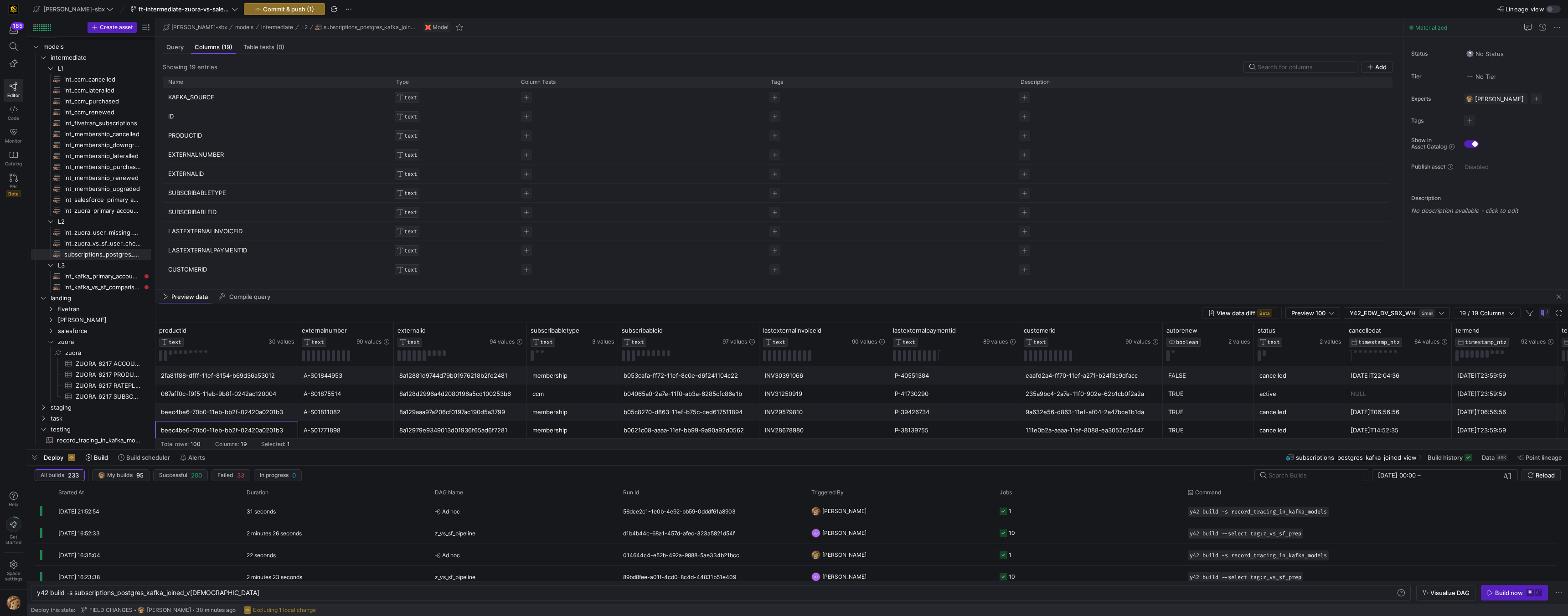
scroll to position [0, 105]
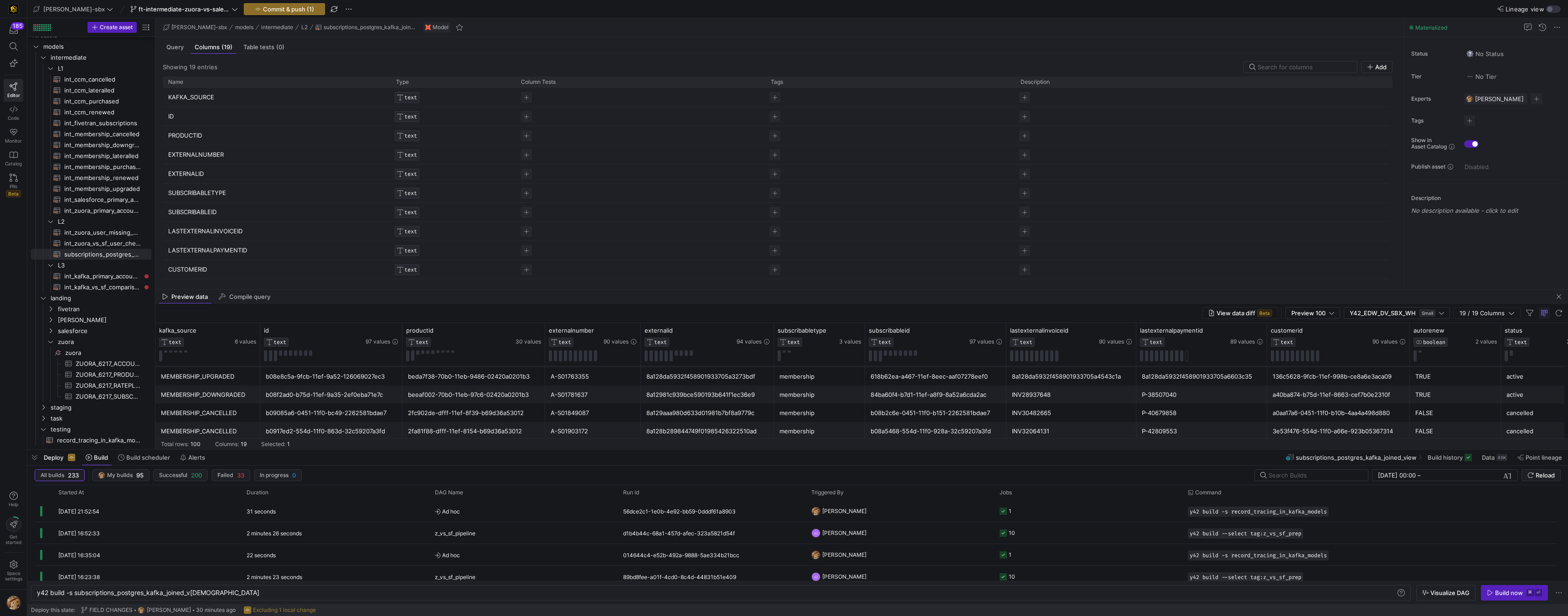
click at [713, 406] on div "8a129aaa980d633d01981b7bf8a9779c" at bounding box center [707, 413] width 122 height 18
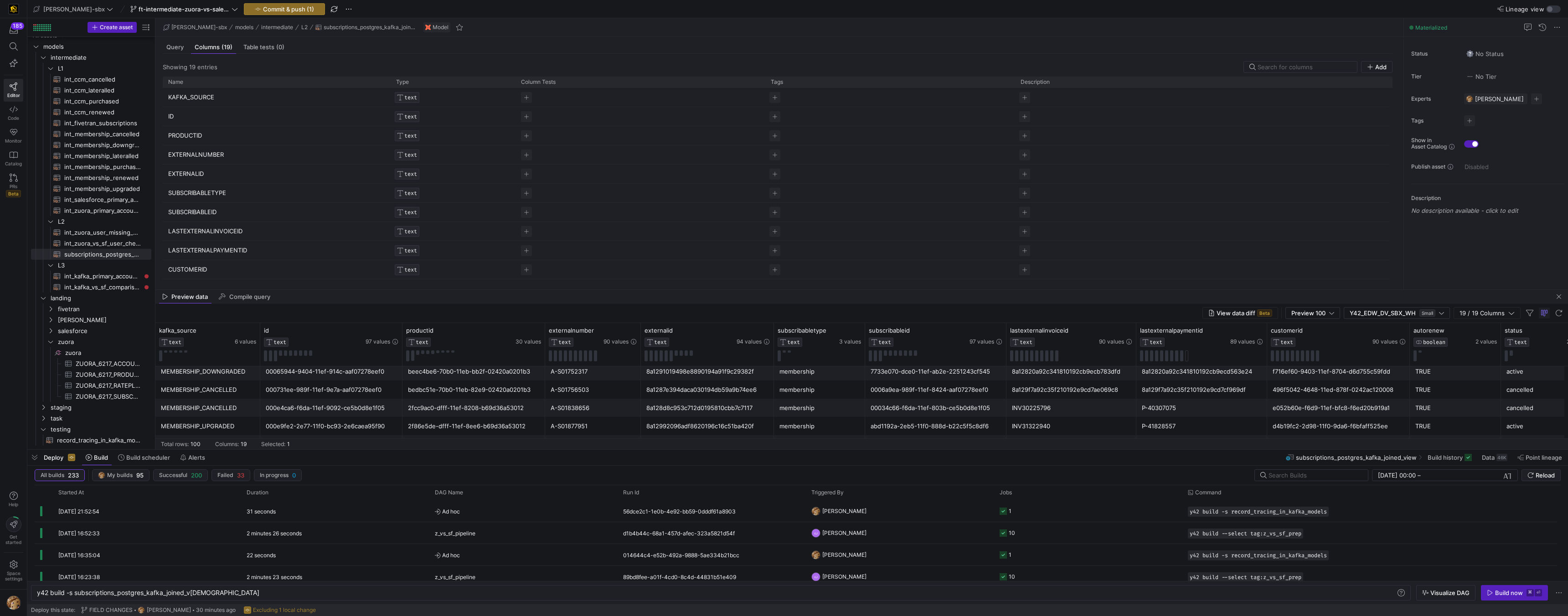
scroll to position [874, 0]
click at [690, 408] on div "8a1289ba9348e4e901936fa776913419" at bounding box center [707, 413] width 122 height 18
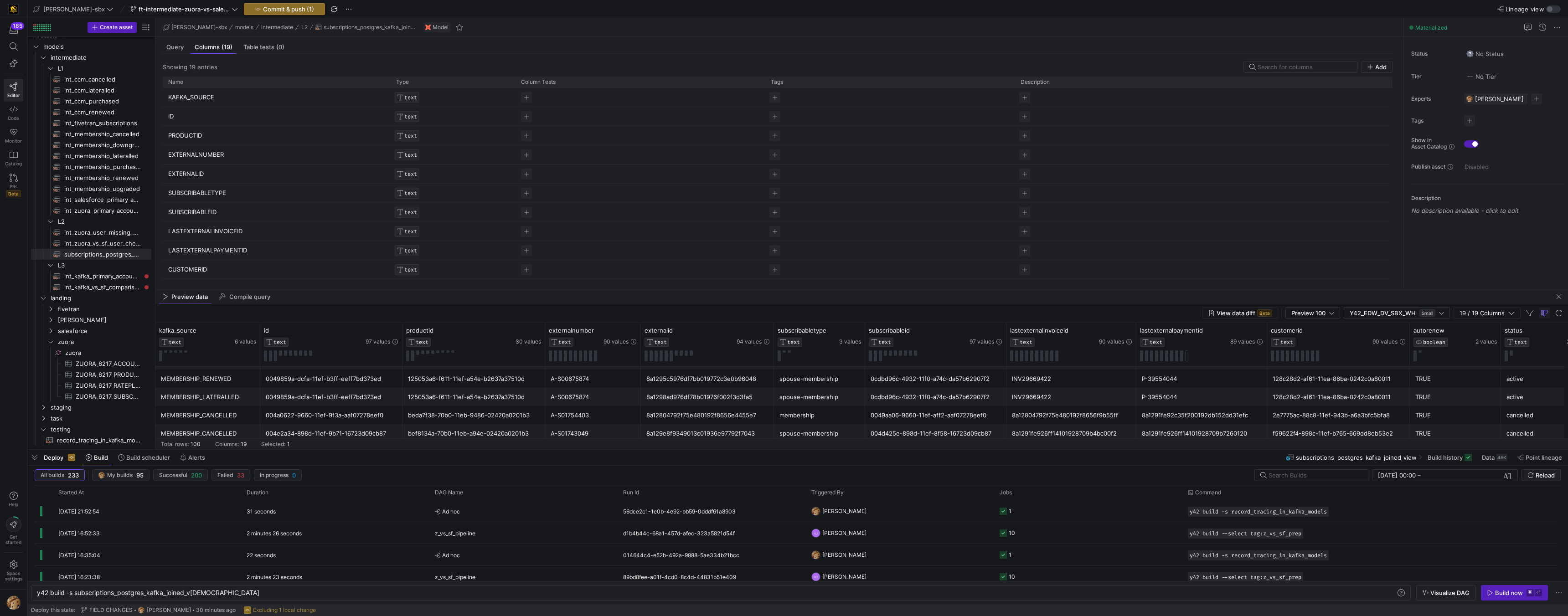
click at [693, 407] on div "8a12804792f75e480192f8656e4455e7" at bounding box center [707, 415] width 122 height 18
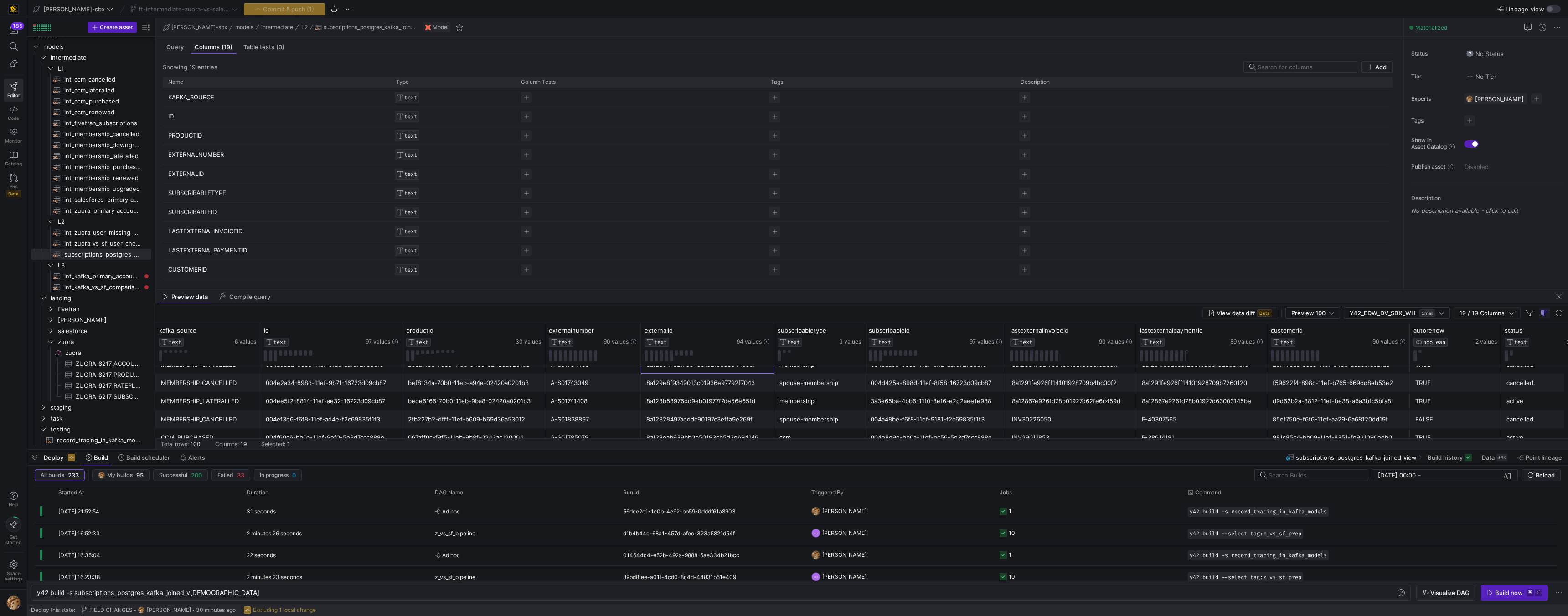
scroll to position [1742, 0]
click at [703, 414] on div "8a1299eb970ba04e0197315414d76381" at bounding box center [707, 418] width 122 height 18
click at [694, 390] on div "8a1288c5953c714801956142684e0a7a" at bounding box center [707, 396] width 122 height 18
click at [704, 417] on div "8a12837e939bb0bd0193b81373876b99" at bounding box center [707, 414] width 122 height 18
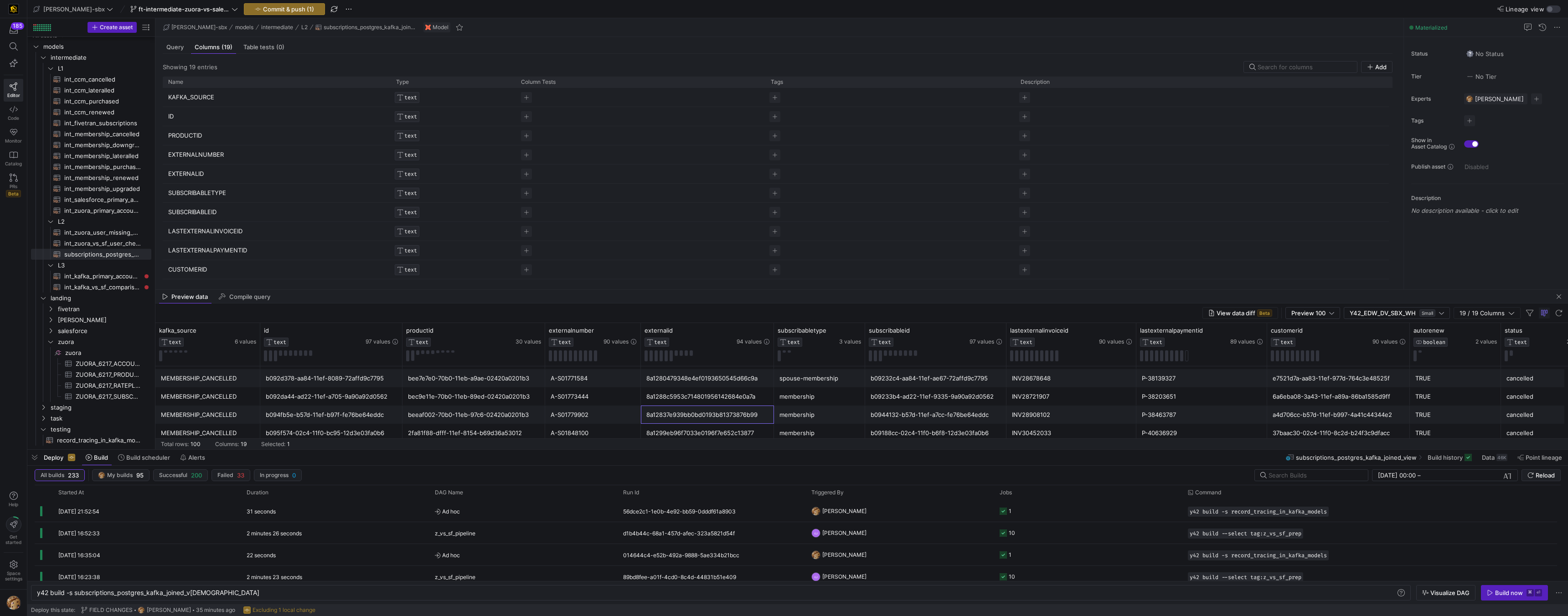
click at [703, 429] on div "8a1299eb96f7033e0196f7e652c13877" at bounding box center [707, 433] width 122 height 18
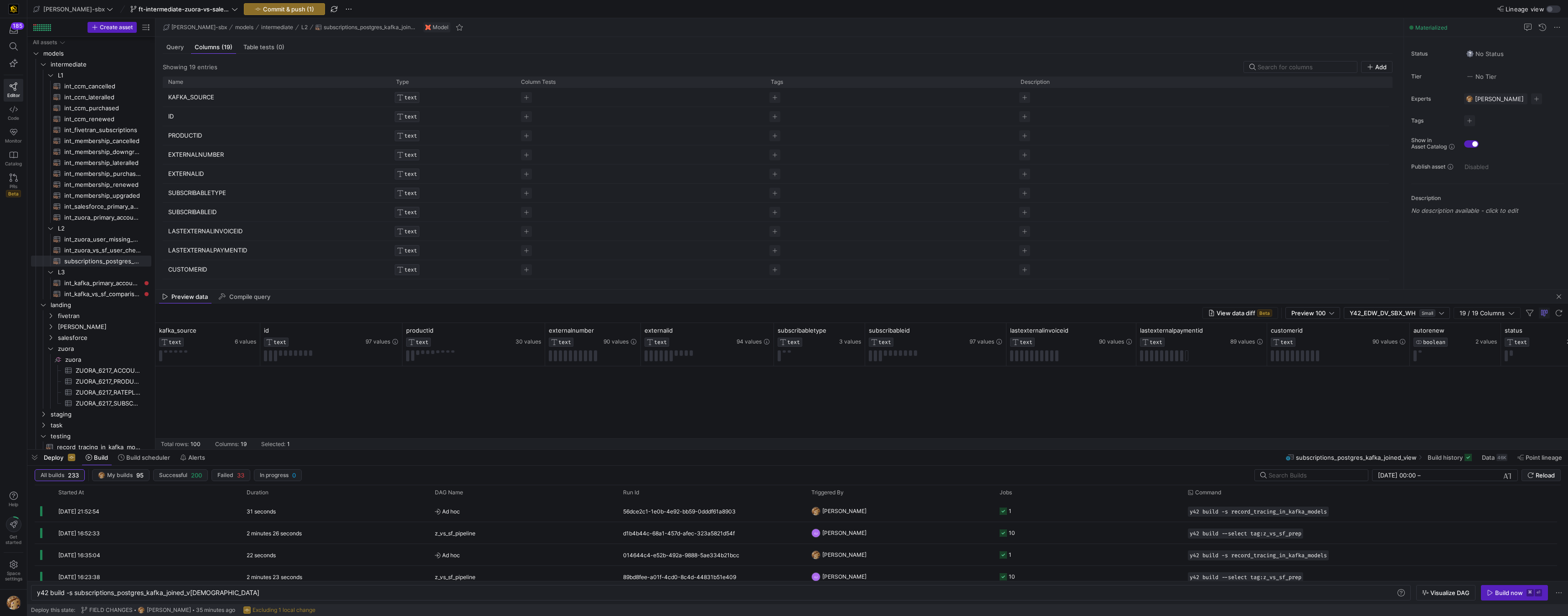
scroll to position [580, 0]
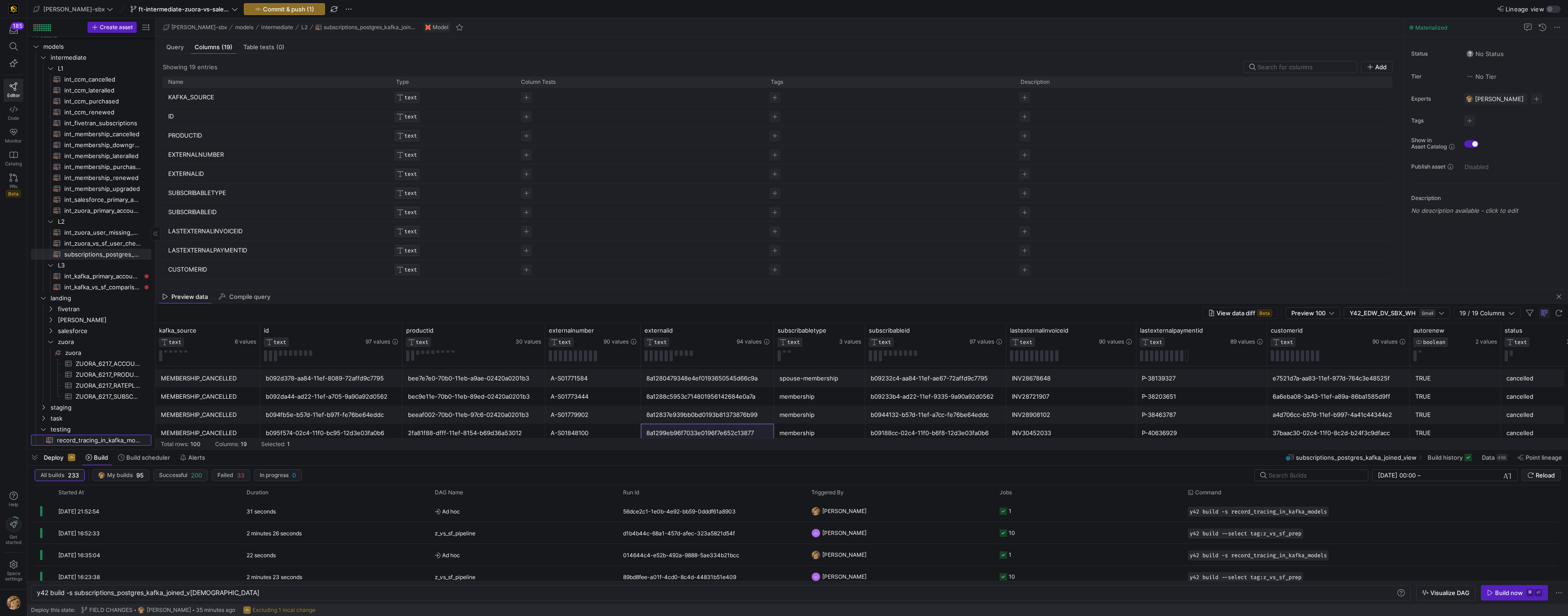
click at [98, 436] on span "record_tracing_in_kafka_models​​​​​​​​​​" at bounding box center [99, 440] width 84 height 11
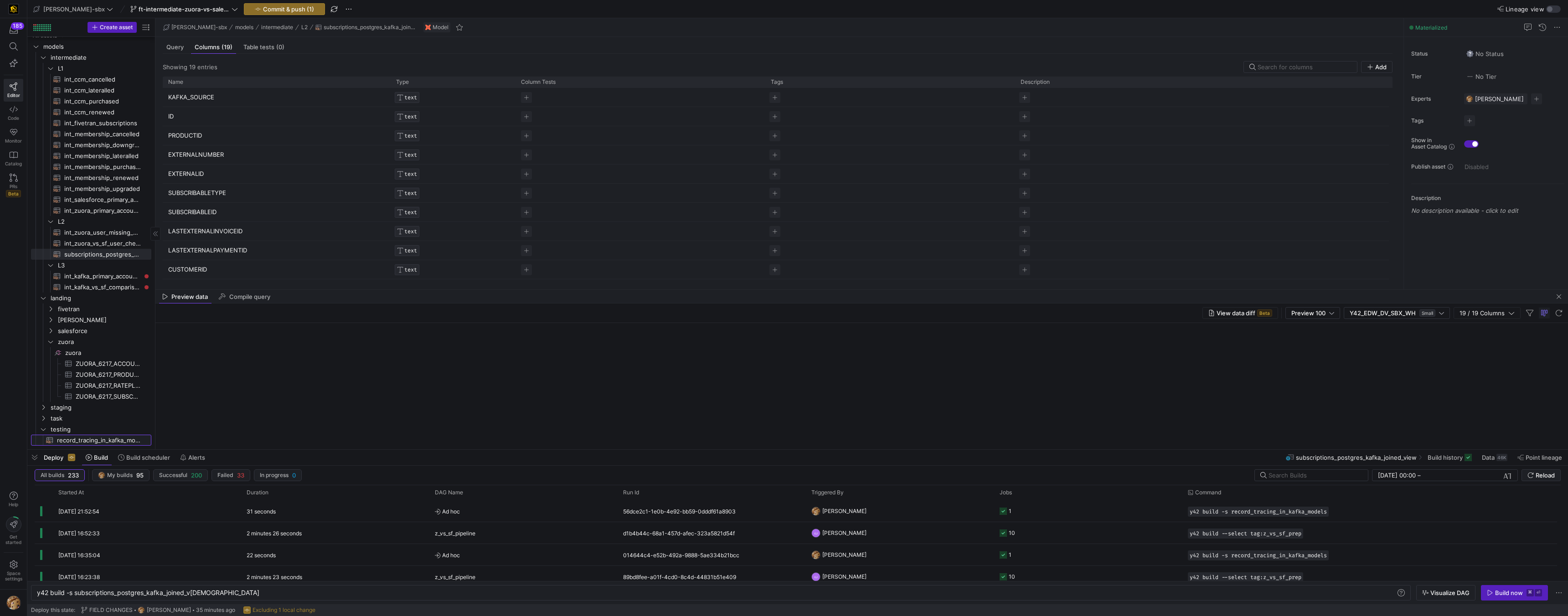
type textarea "y42 build -s record_tracing_in_kafka_models"
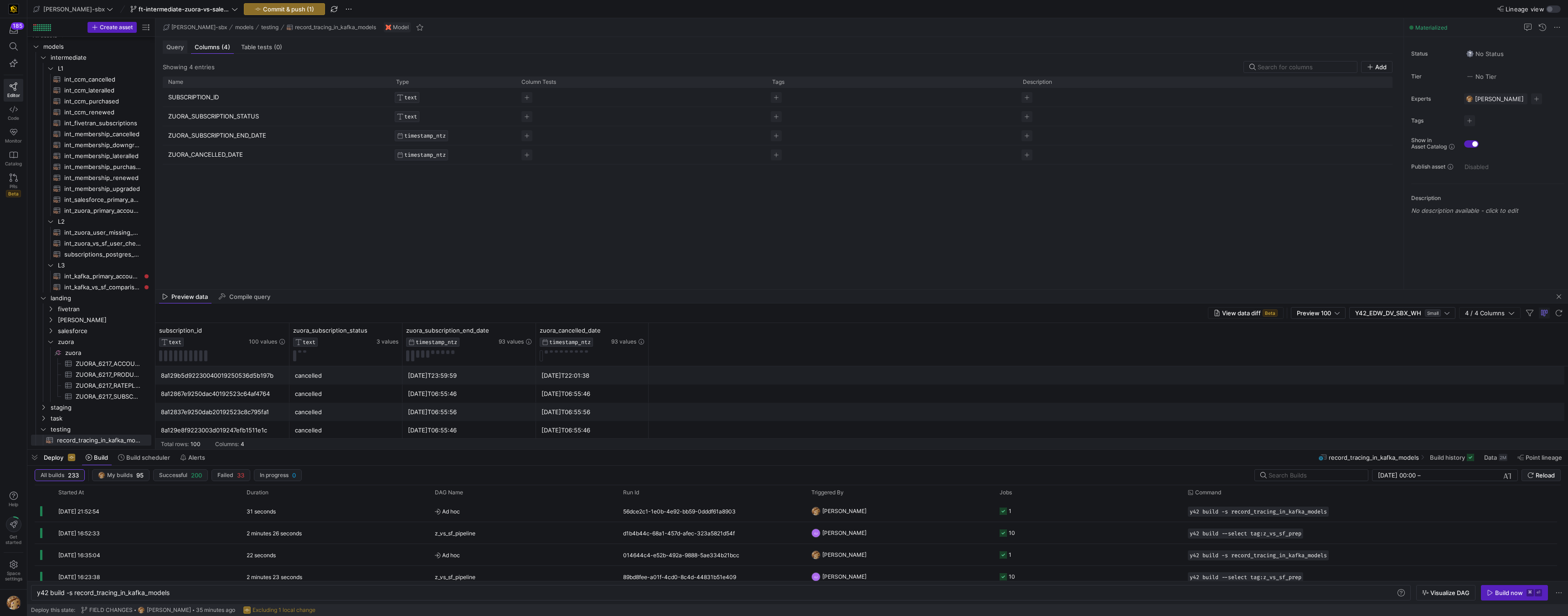
click at [172, 46] on span "Query" at bounding box center [175, 47] width 17 height 6
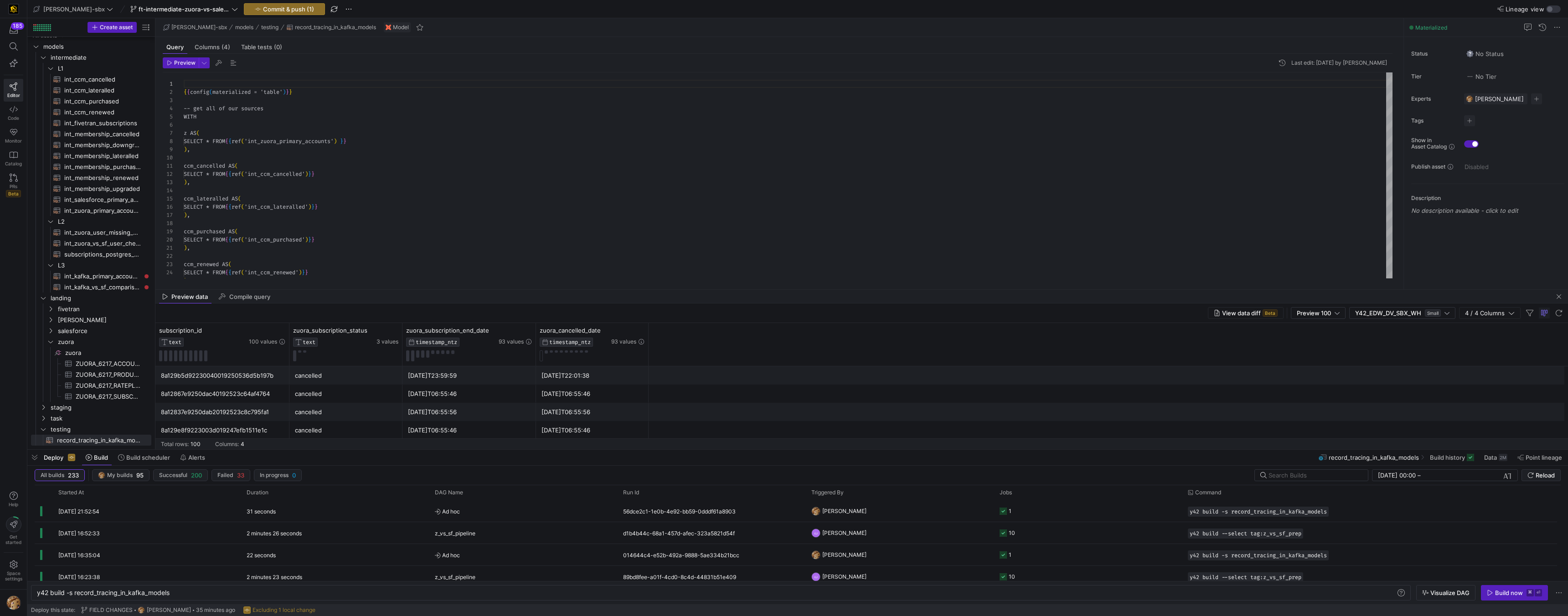
scroll to position [82, 0]
click at [1560, 298] on span "button" at bounding box center [1559, 296] width 11 height 11
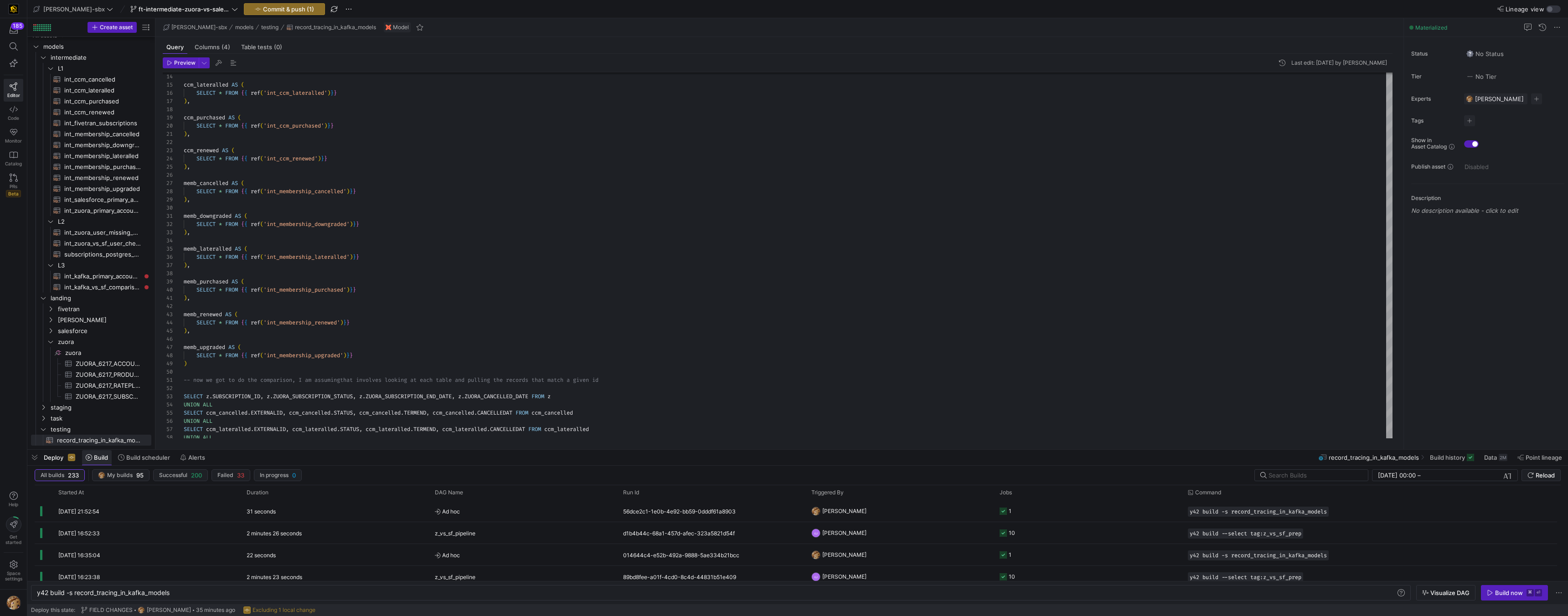
click at [105, 456] on span "Build" at bounding box center [101, 457] width 14 height 8
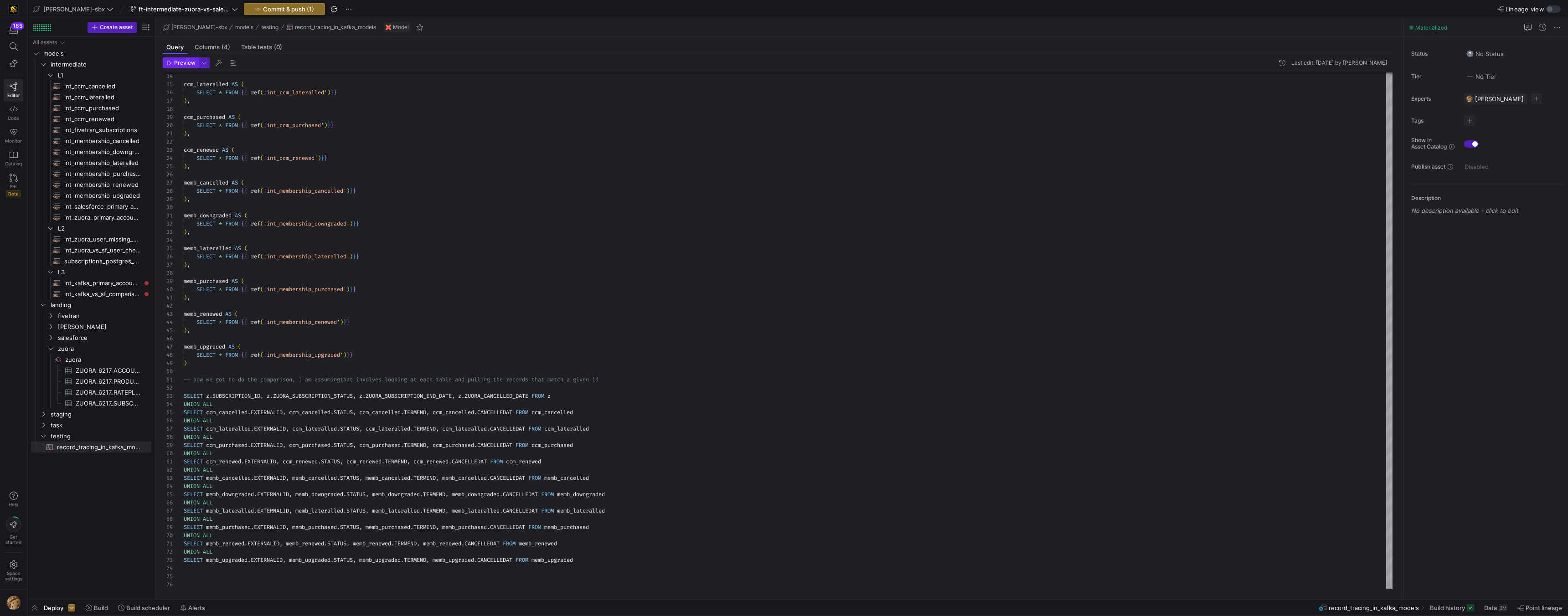
click at [174, 66] on span "Preview" at bounding box center [185, 63] width 21 height 6
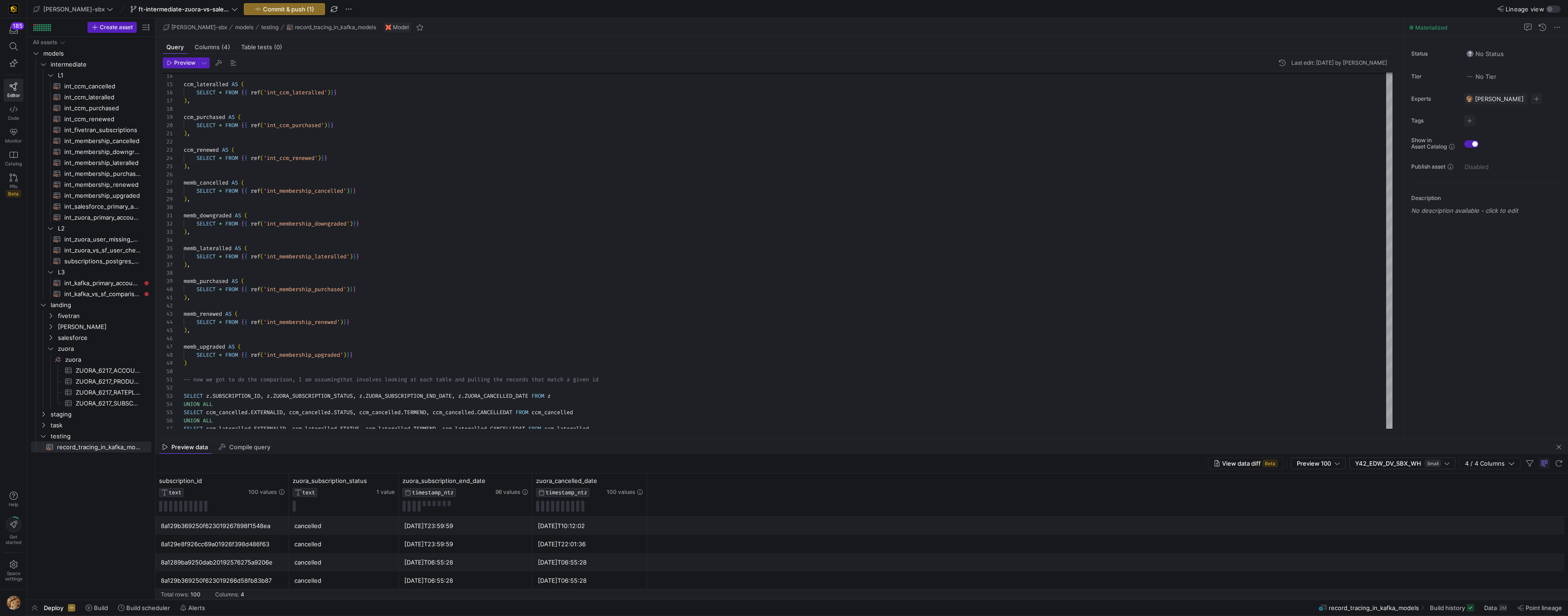
click at [538, 443] on div "Preview data Compile query" at bounding box center [862, 447] width 1412 height 14
click at [430, 439] on as-split "[PERSON_NAME]-sbx models testing record_tracing_in_kafka_models Model Query Col…" at bounding box center [862, 309] width 1412 height 581
click at [430, 443] on div "Preview data Compile query" at bounding box center [862, 447] width 1412 height 14
click at [422, 425] on div "ccm_lateralled AS ( SELECT * FROM { { ref ( 'int_ccm_lateralled' ) } } ) , ccm_…" at bounding box center [788, 274] width 1209 height 631
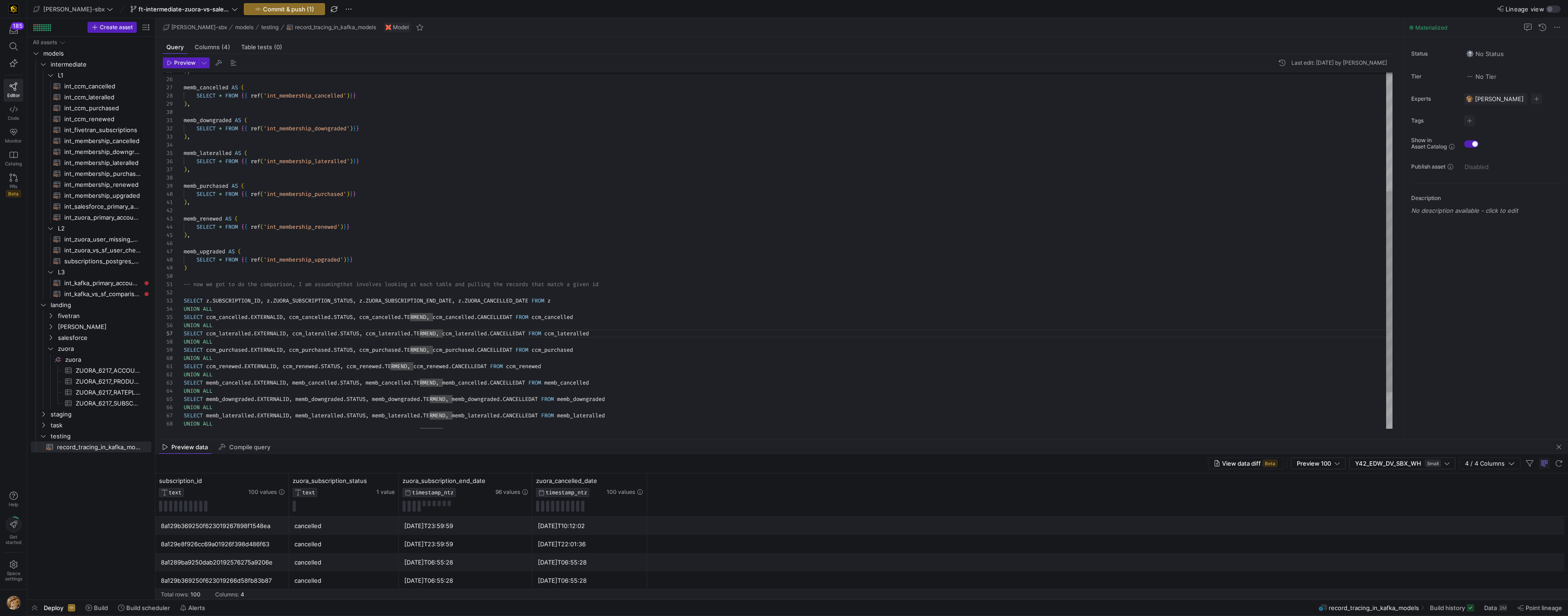
click at [223, 313] on div ") , memb_cancelled AS ( SELECT * FROM { { ref ( 'int_membership_cancelled' ) } …" at bounding box center [788, 178] width 1209 height 631
click at [558, 303] on div ") , memb_cancelled AS ( SELECT * FROM { { ref ( 'int_membership_cancelled' ) } …" at bounding box center [788, 178] width 1209 height 631
click at [564, 293] on div ") , memb_cancelled AS ( SELECT * FROM { { ref ( 'int_membership_cancelled' ) } …" at bounding box center [788, 178] width 1209 height 631
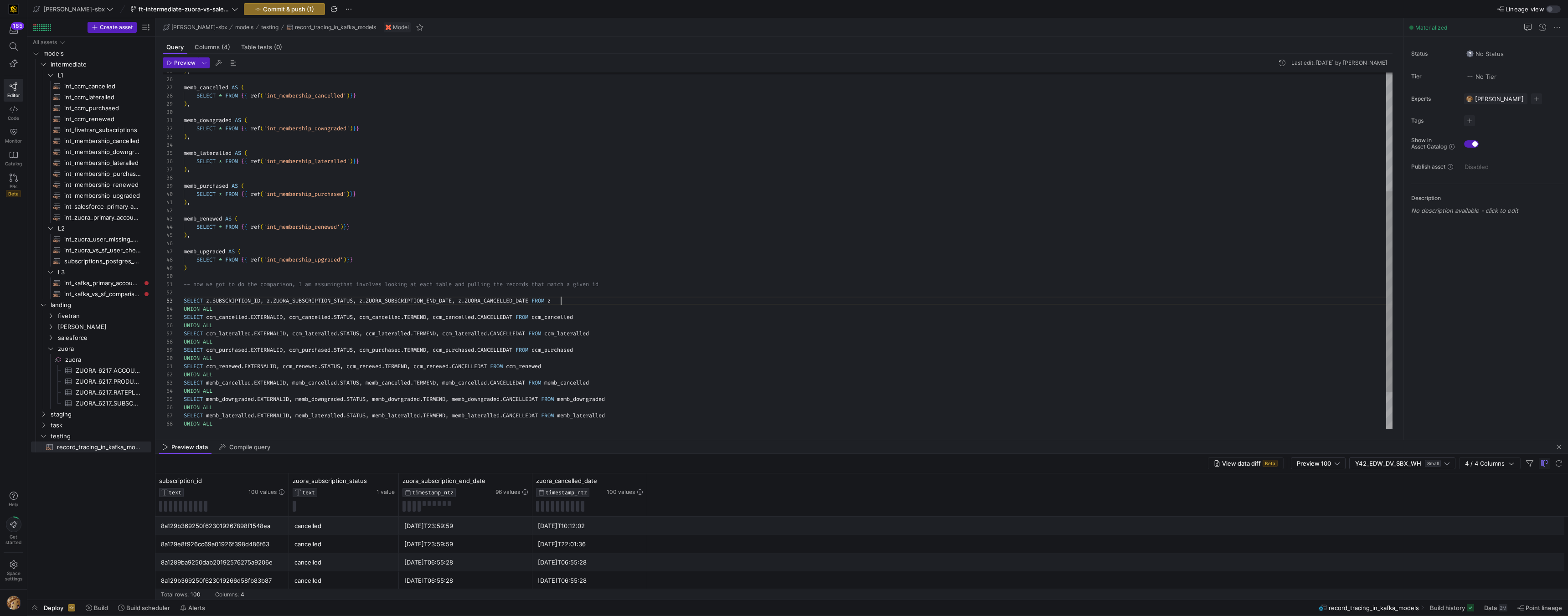
click at [571, 299] on div ") , memb_cancelled AS ( SELECT * FROM { { ref ( 'int_membership_cancelled' ) } …" at bounding box center [788, 178] width 1209 height 631
click at [574, 319] on div ") , memb_cancelled AS ( SELECT * FROM { { ref ( 'int_membership_cancelled' ) } …" at bounding box center [788, 178] width 1209 height 631
click at [606, 313] on div ") , memb_cancelled AS ( SELECT * FROM { { ref ( 'int_membership_cancelled' ) } …" at bounding box center [788, 178] width 1209 height 631
click at [424, 320] on div ") , memb_cancelled AS ( SELECT * FROM { { ref ( 'int_membership_cancelled' ) } …" at bounding box center [788, 178] width 1209 height 631
click at [333, 267] on div ") , memb_cancelled AS ( SELECT * FROM { { ref ( 'int_membership_cancelled' ) } …" at bounding box center [788, 178] width 1209 height 631
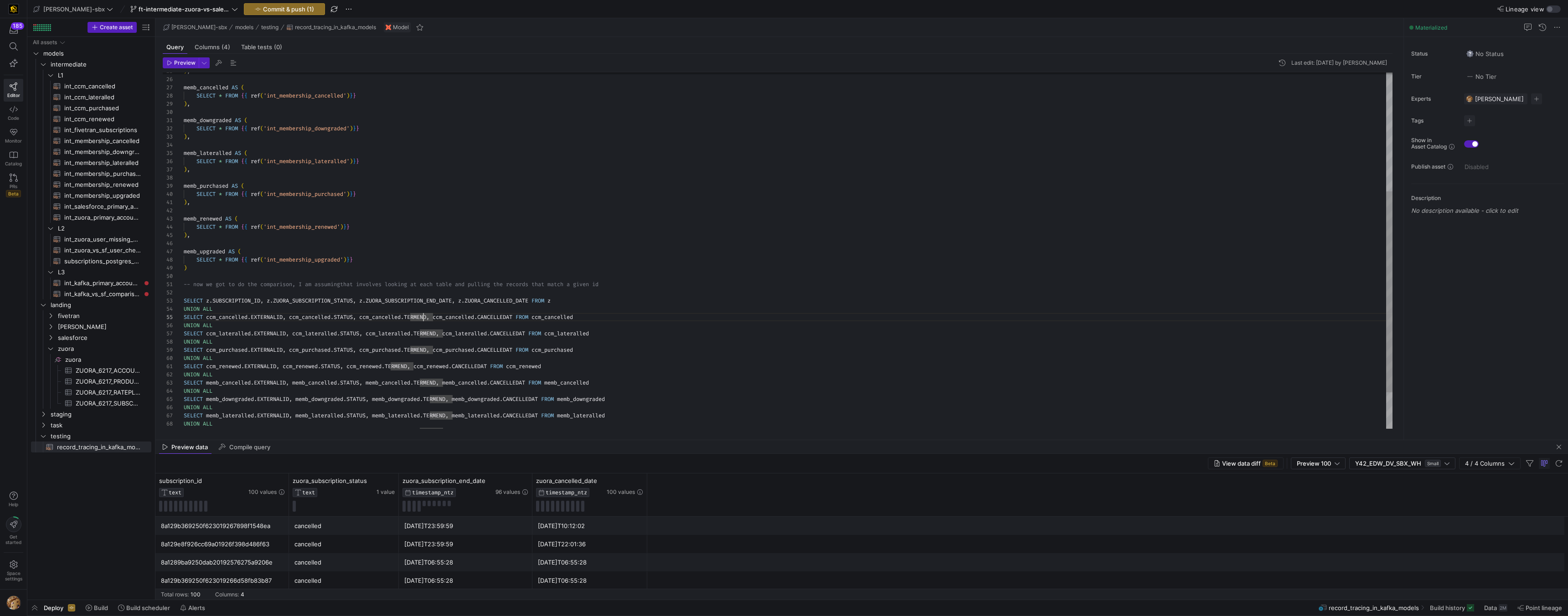
scroll to position [66, 3]
click at [283, 301] on div ") , memb_cancelled AS ( SELECT * FROM { { ref ( 'int_membership_cancelled' ) } …" at bounding box center [788, 178] width 1209 height 631
click at [286, 303] on div ") , memb_cancelled AS ( SELECT * FROM { { ref ( 'int_membership_cancelled' ) } …" at bounding box center [788, 178] width 1209 height 631
click at [293, 310] on div ") , memb_cancelled AS ( SELECT * FROM { { ref ( 'int_membership_cancelled' ) } …" at bounding box center [788, 178] width 1209 height 631
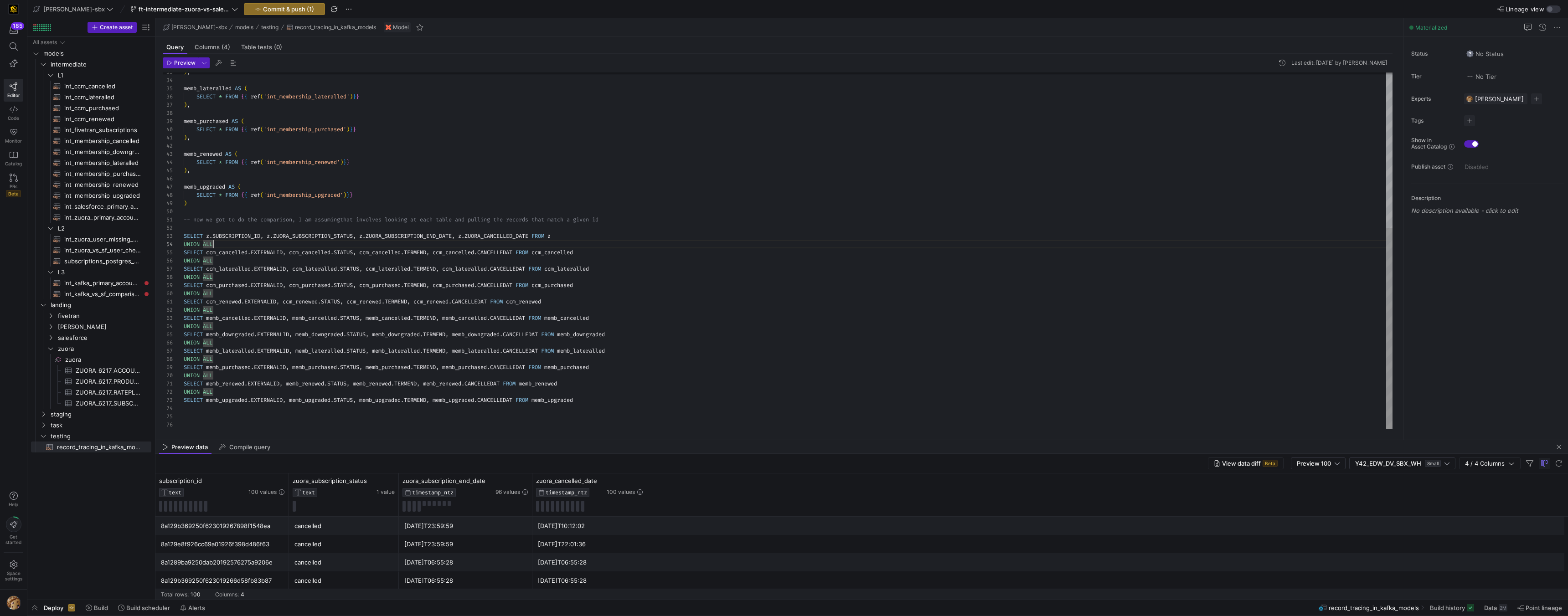
click at [321, 263] on div ") , memb_lateralled AS ( SELECT * FROM { { ref ( 'int_membership_lateralled' ) …" at bounding box center [788, 114] width 1209 height 631
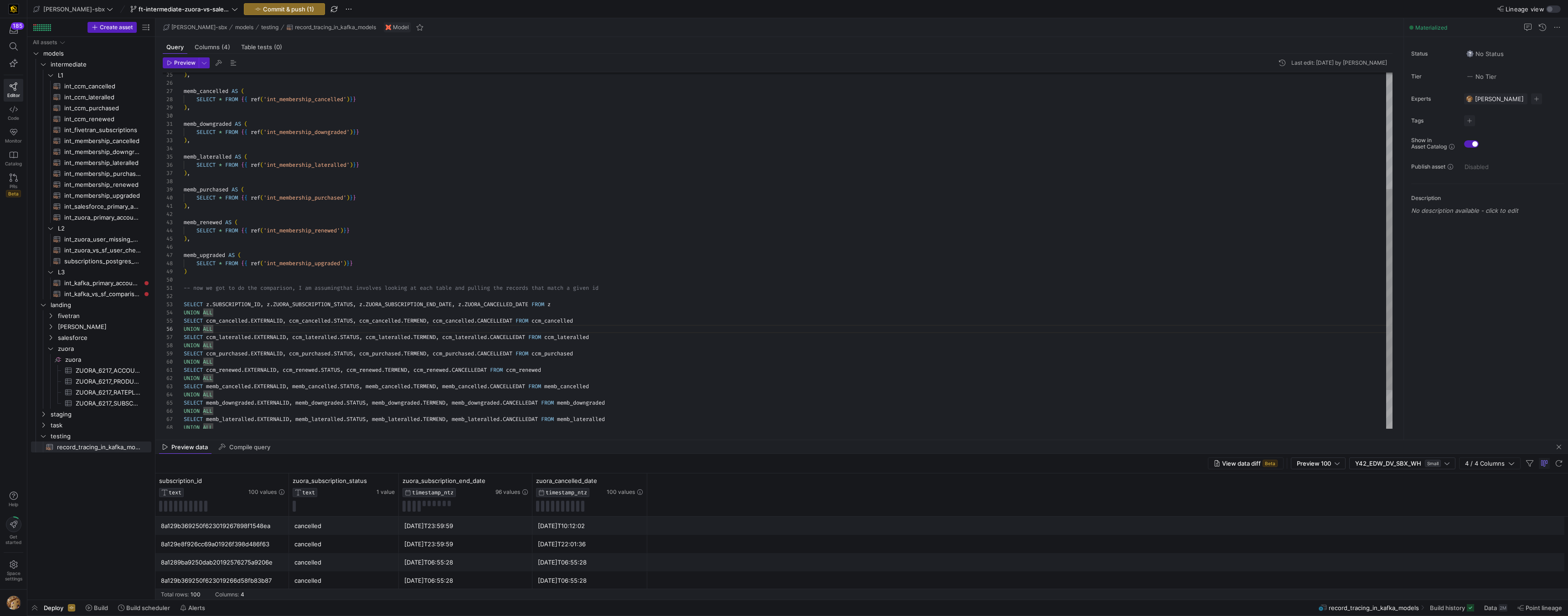
click at [584, 332] on div ") , memb_lateralled AS ( SELECT * FROM { { ref ( 'int_membership_lateralled' ) …" at bounding box center [788, 182] width 1209 height 631
click at [586, 335] on div ") , memb_lateralled AS ( SELECT * FROM { { ref ( 'int_membership_lateralled' ) …" at bounding box center [788, 182] width 1209 height 631
click at [574, 319] on div ") , memb_lateralled AS ( SELECT * FROM { { ref ( 'int_membership_lateralled' ) …" at bounding box center [788, 182] width 1209 height 631
click at [573, 356] on div ") , memb_lateralled AS ( SELECT * FROM { { ref ( 'int_membership_lateralled' ) …" at bounding box center [788, 182] width 1209 height 631
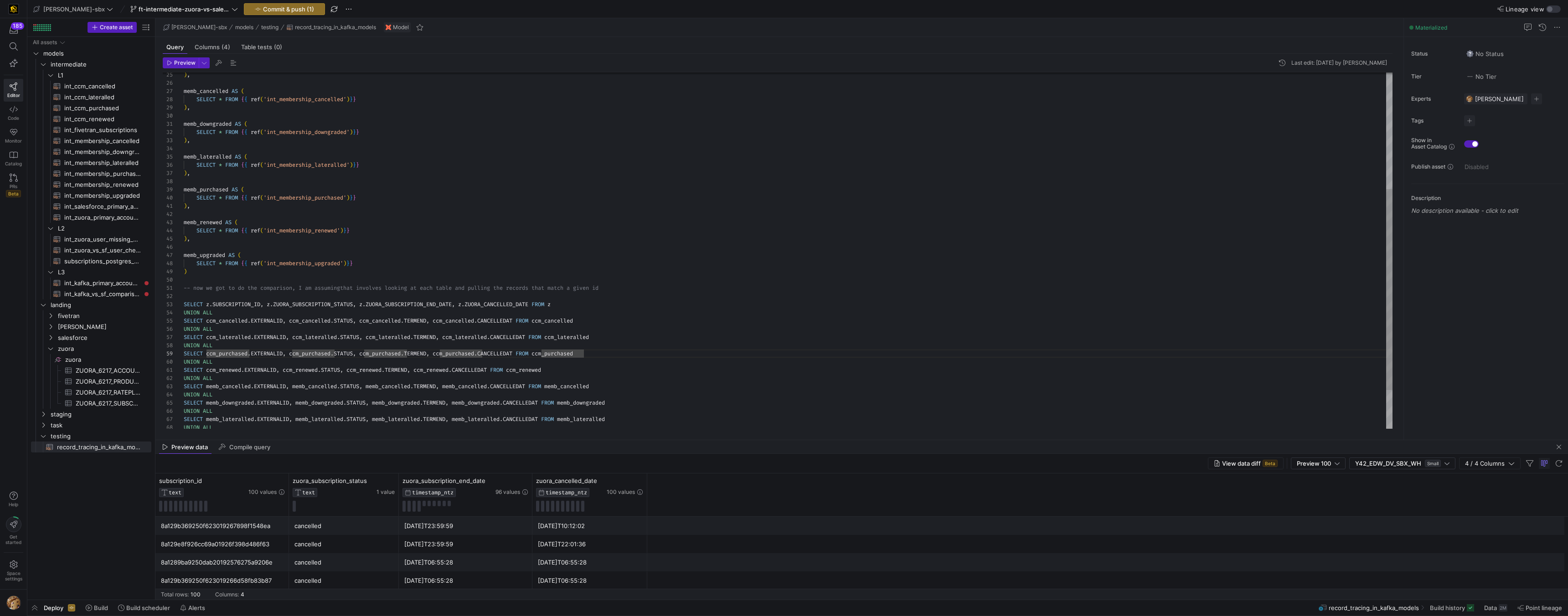
scroll to position [0, 355]
click at [538, 373] on div ") , memb_lateralled AS ( SELECT * FROM { { ref ( 'int_membership_lateralled' ) …" at bounding box center [788, 182] width 1209 height 631
click at [580, 389] on div ") , memb_lateralled AS ( SELECT * FROM { { ref ( 'int_membership_lateralled' ) …" at bounding box center [788, 182] width 1209 height 631
click at [594, 404] on div ") , memb_lateralled AS ( SELECT * FROM { { ref ( 'int_membership_lateralled' ) …" at bounding box center [788, 182] width 1209 height 631
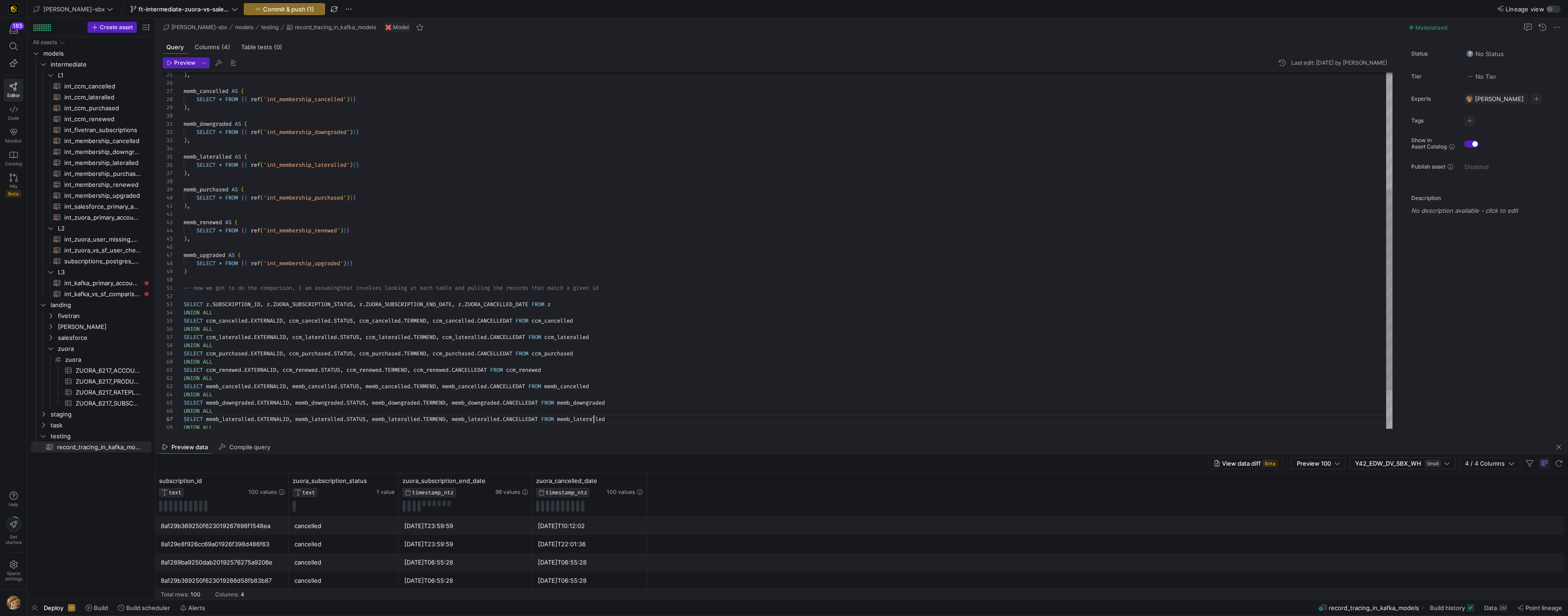
click at [592, 421] on div ") , memb_lateralled AS ( SELECT * FROM { { ref ( 'int_membership_lateralled' ) …" at bounding box center [788, 182] width 1209 height 631
click at [565, 324] on div at bounding box center [784, 308] width 1568 height 616
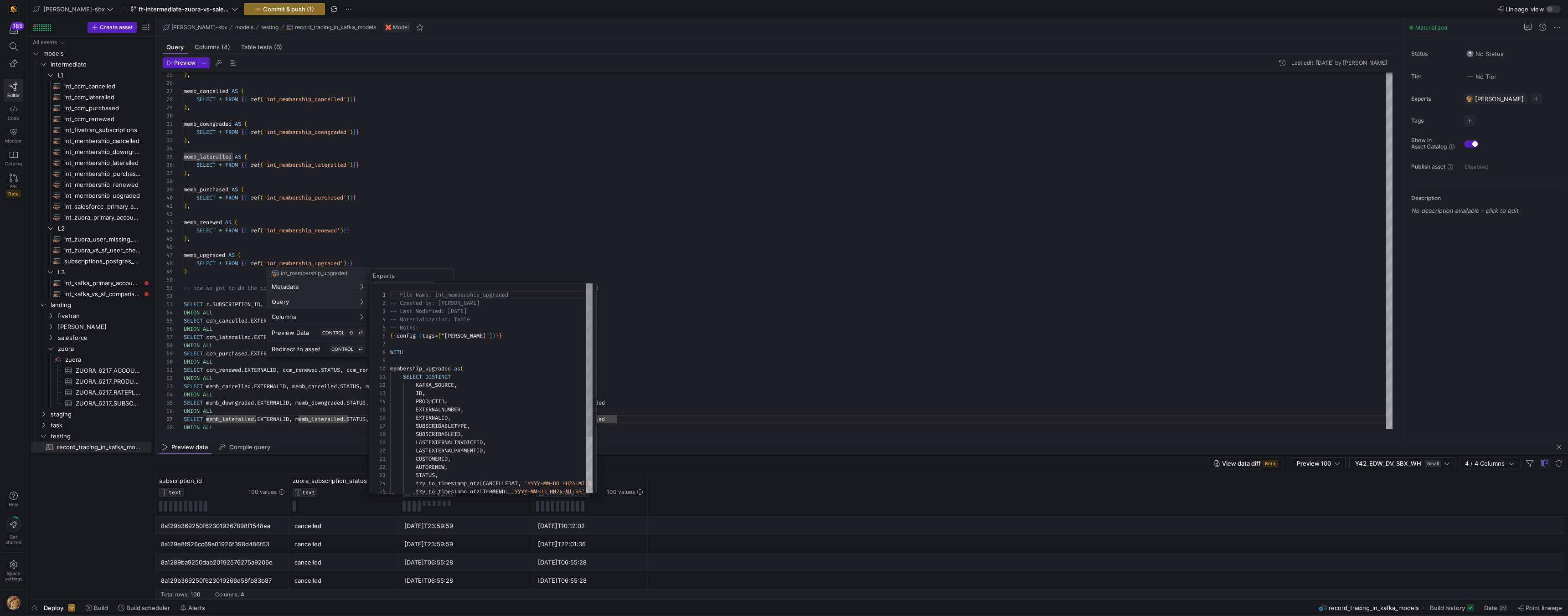
scroll to position [82, 0]
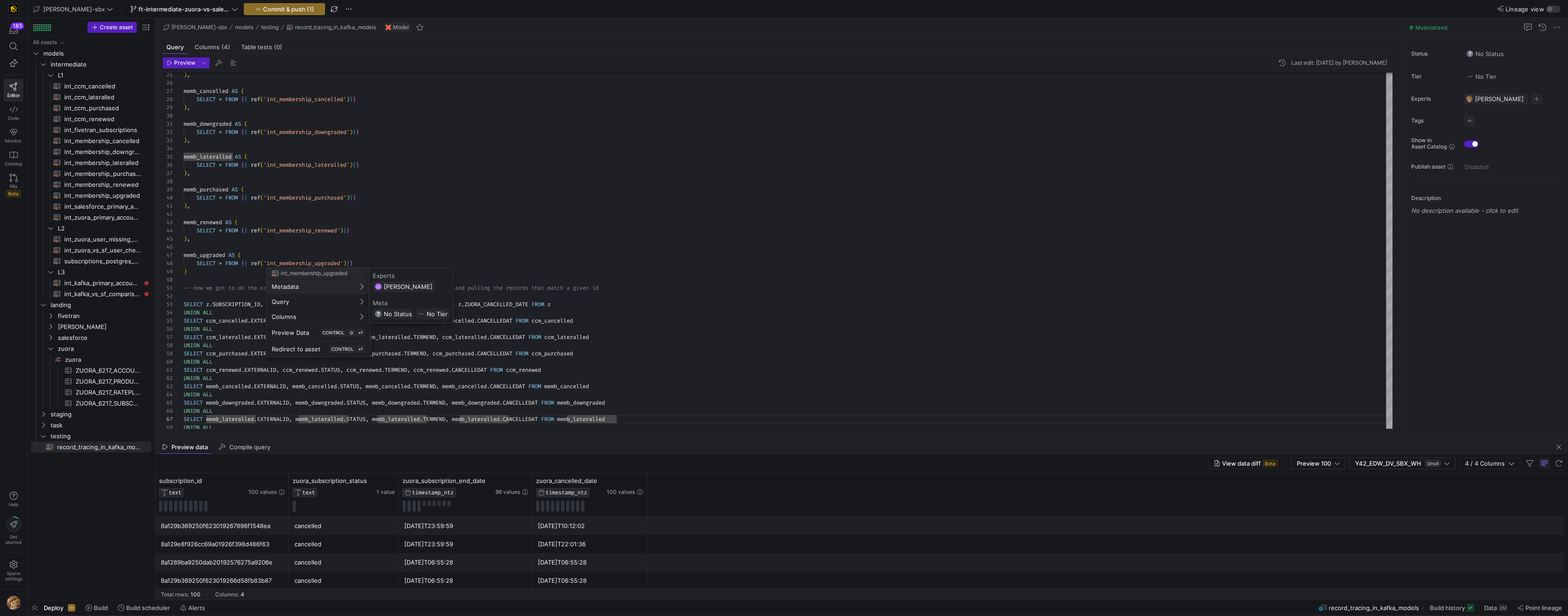
click at [546, 299] on div at bounding box center [784, 308] width 1568 height 616
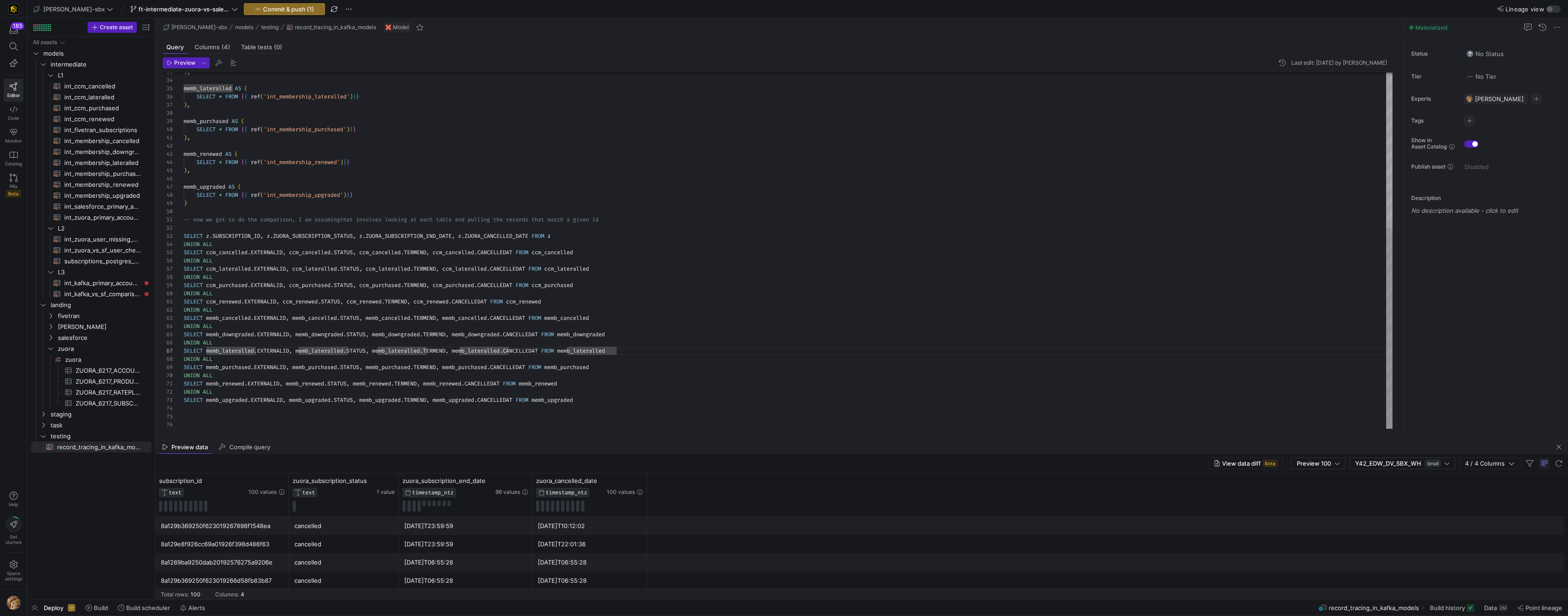
click at [575, 246] on div ") , memb_lateralled AS ( SELECT * FROM { { ref ( 'int_membership_lateralled' ) …" at bounding box center [788, 114] width 1209 height 631
click at [581, 238] on div ") , memb_lateralled AS ( SELECT * FROM { { ref ( 'int_membership_lateralled' ) …" at bounding box center [788, 114] width 1209 height 631
click at [110, 265] on span "subscriptions_postgres_kafka_joined_view​​​​​​​​​​" at bounding box center [102, 261] width 77 height 11
type textarea "{{config (tags=["kafka_joined_view"])}} {{config(materialized = 'table')}} WITH…"
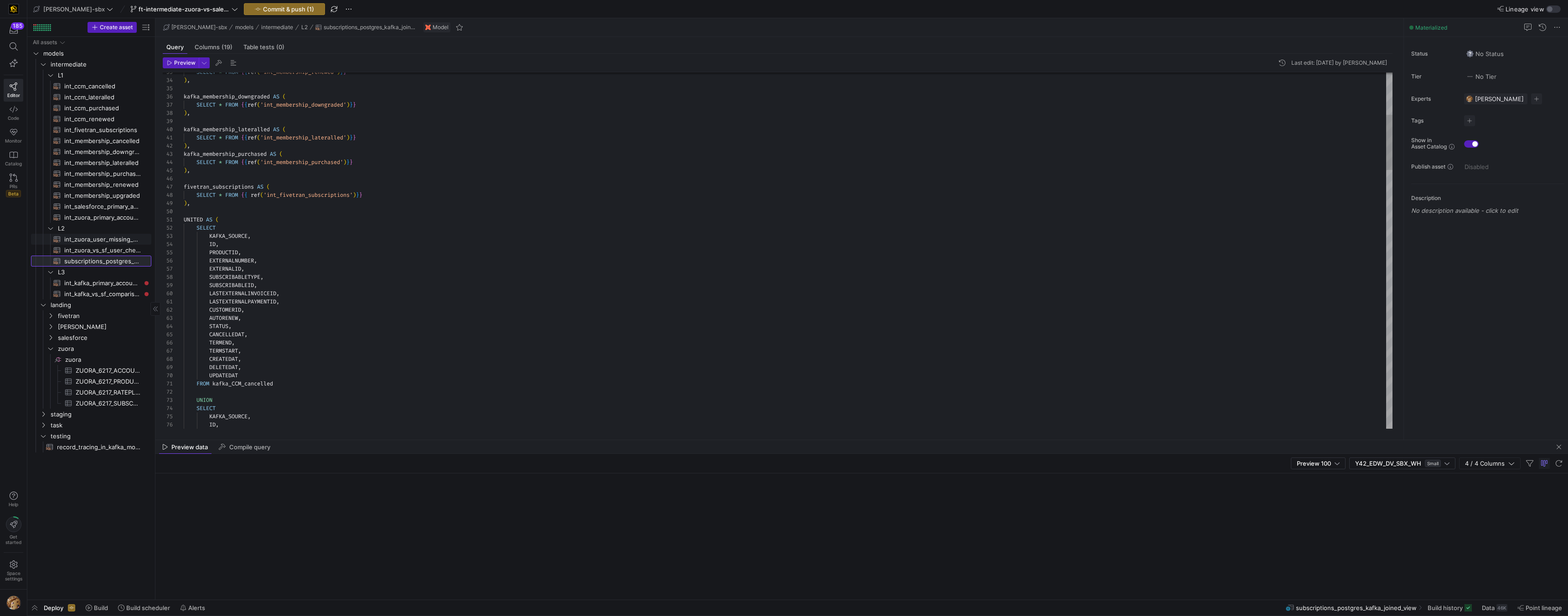
scroll to position [16, 150]
click at [215, 49] on span "Columns (19)" at bounding box center [214, 47] width 38 height 6
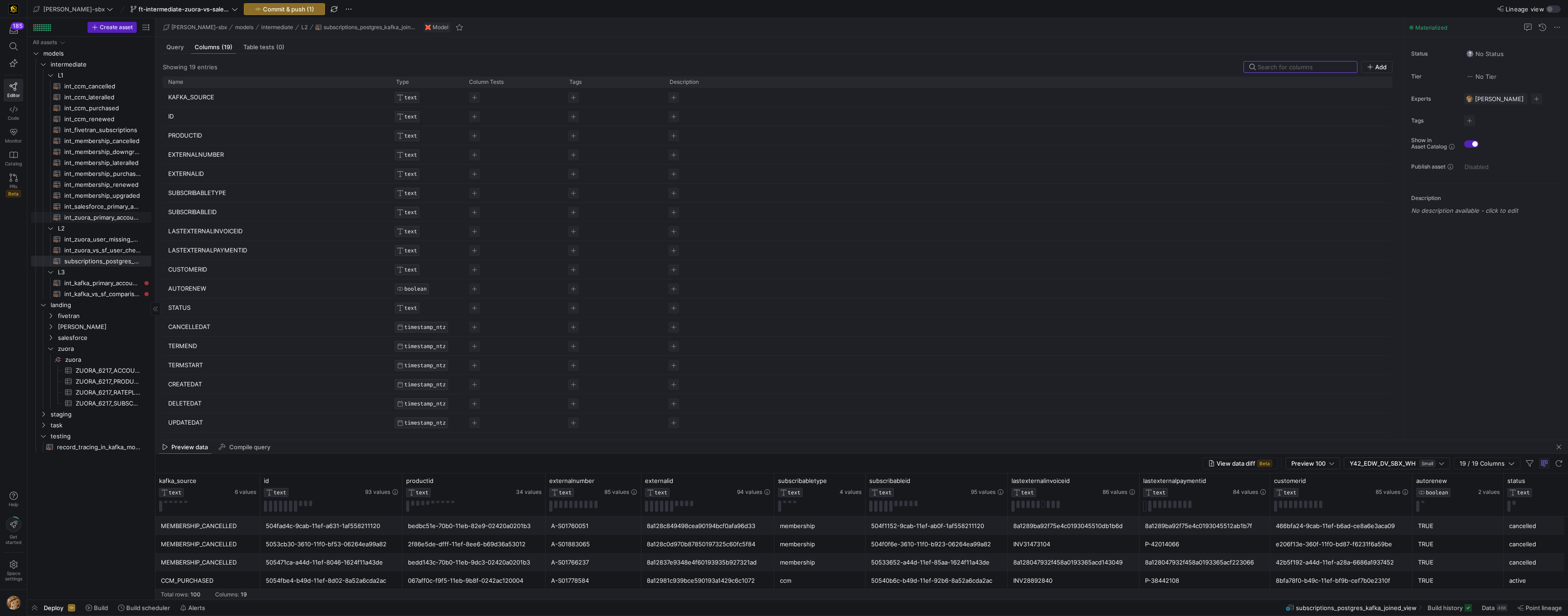
click at [88, 215] on span "int_zuora_primary_accounts​​​​​​​​​​" at bounding box center [102, 217] width 77 height 11
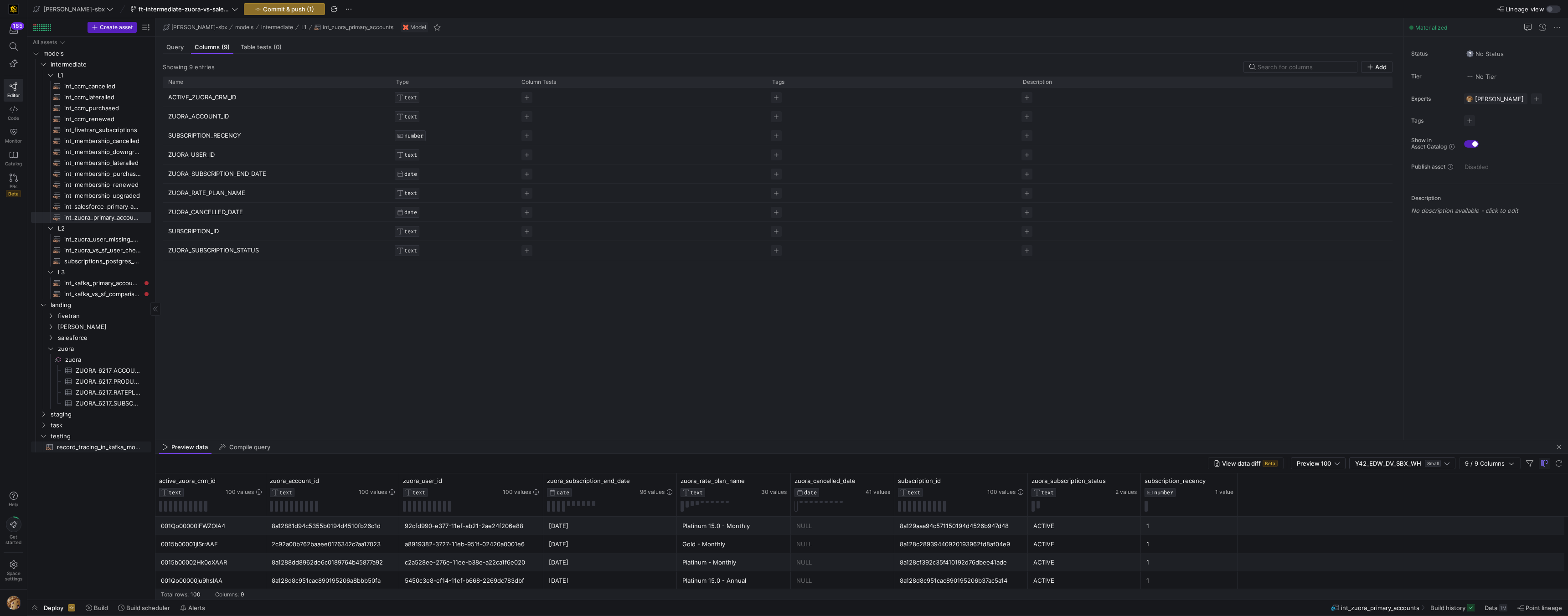
click at [102, 449] on span "record_tracing_in_kafka_models​​​​​​​​​​" at bounding box center [99, 447] width 84 height 11
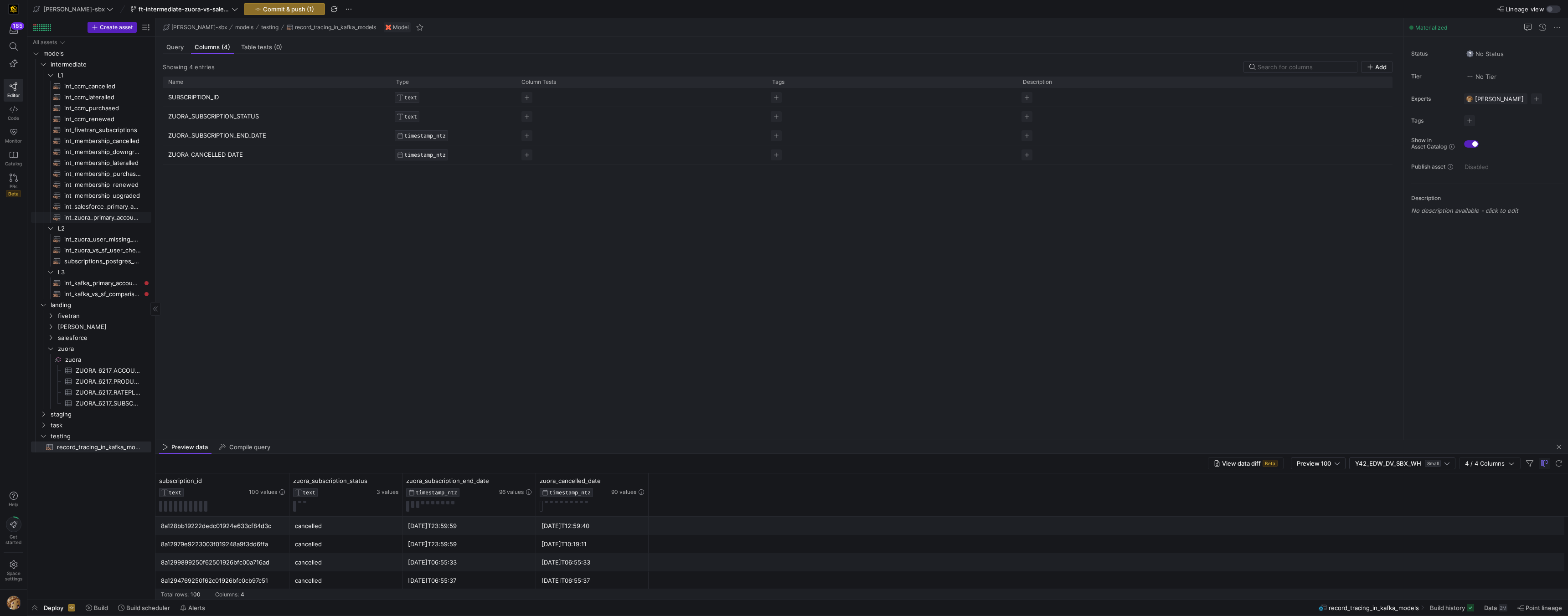
click at [85, 220] on span "int_zuora_primary_accounts​​​​​​​​​​" at bounding box center [102, 217] width 77 height 11
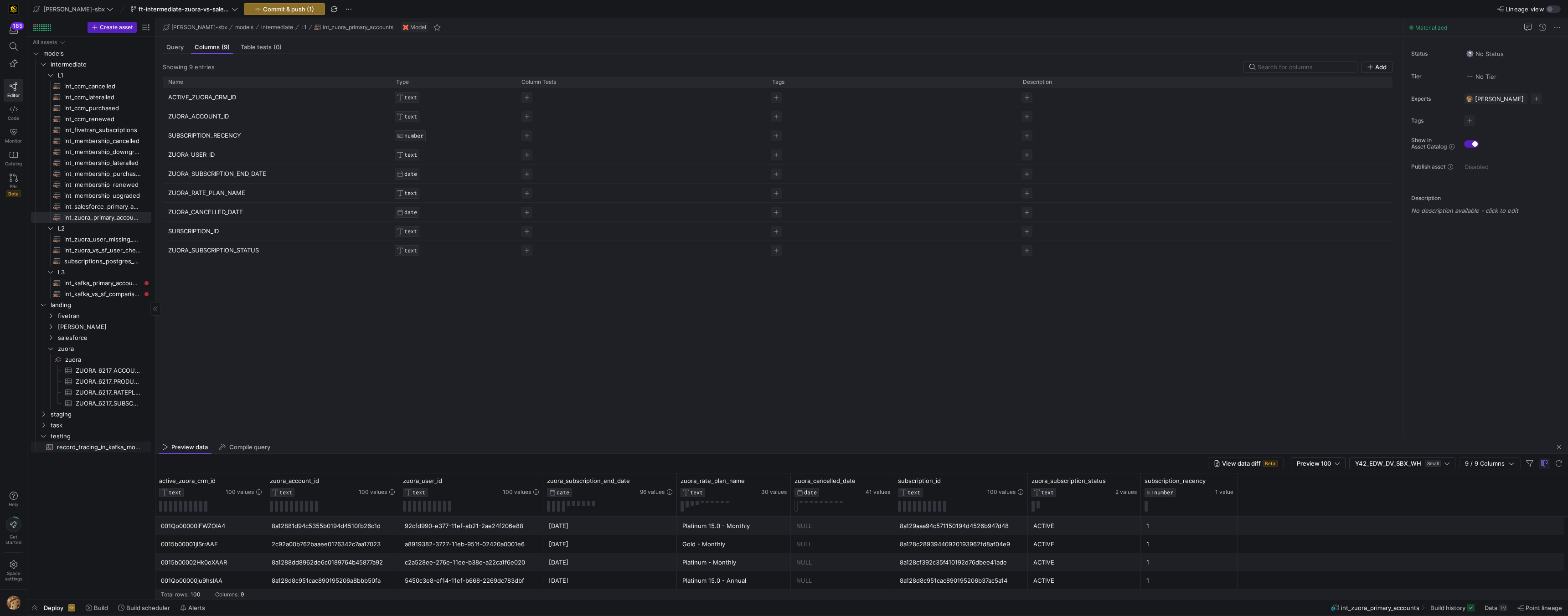
click at [104, 445] on span "record_tracing_in_kafka_models​​​​​​​​​​" at bounding box center [99, 447] width 84 height 11
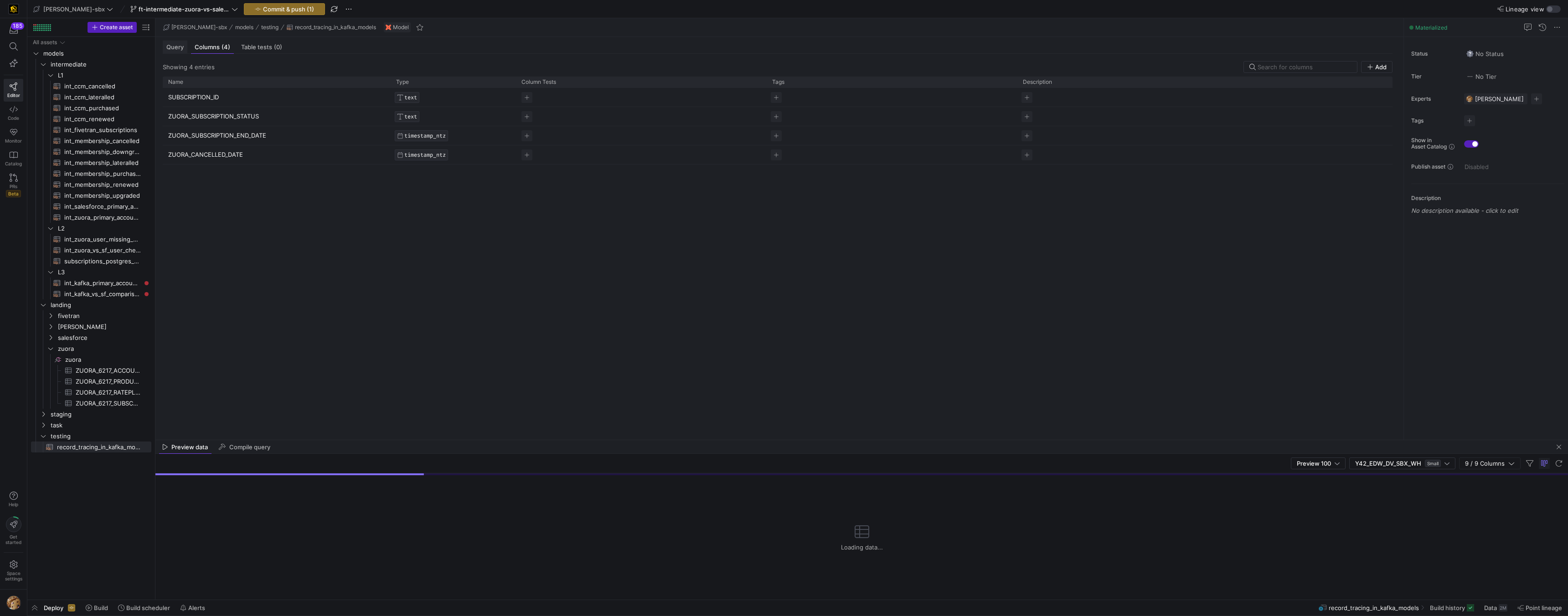
click at [176, 51] on div "Query" at bounding box center [175, 47] width 25 height 13
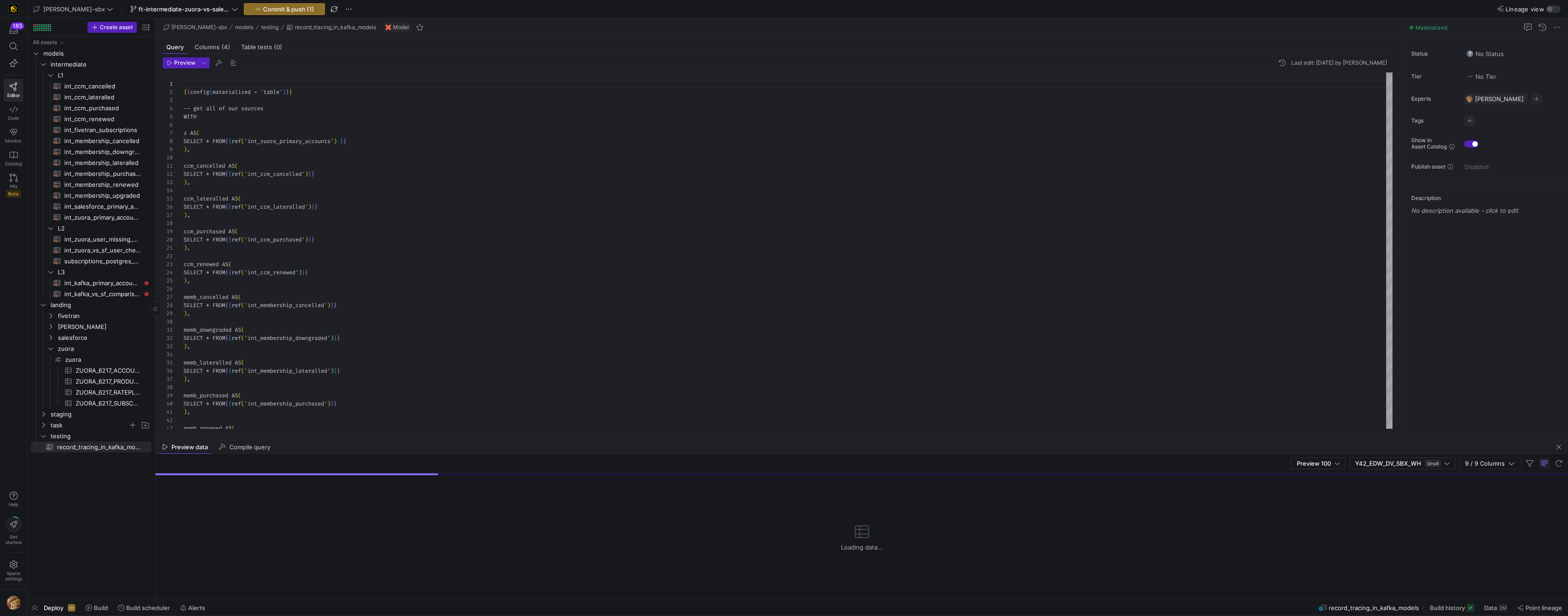
scroll to position [82, 0]
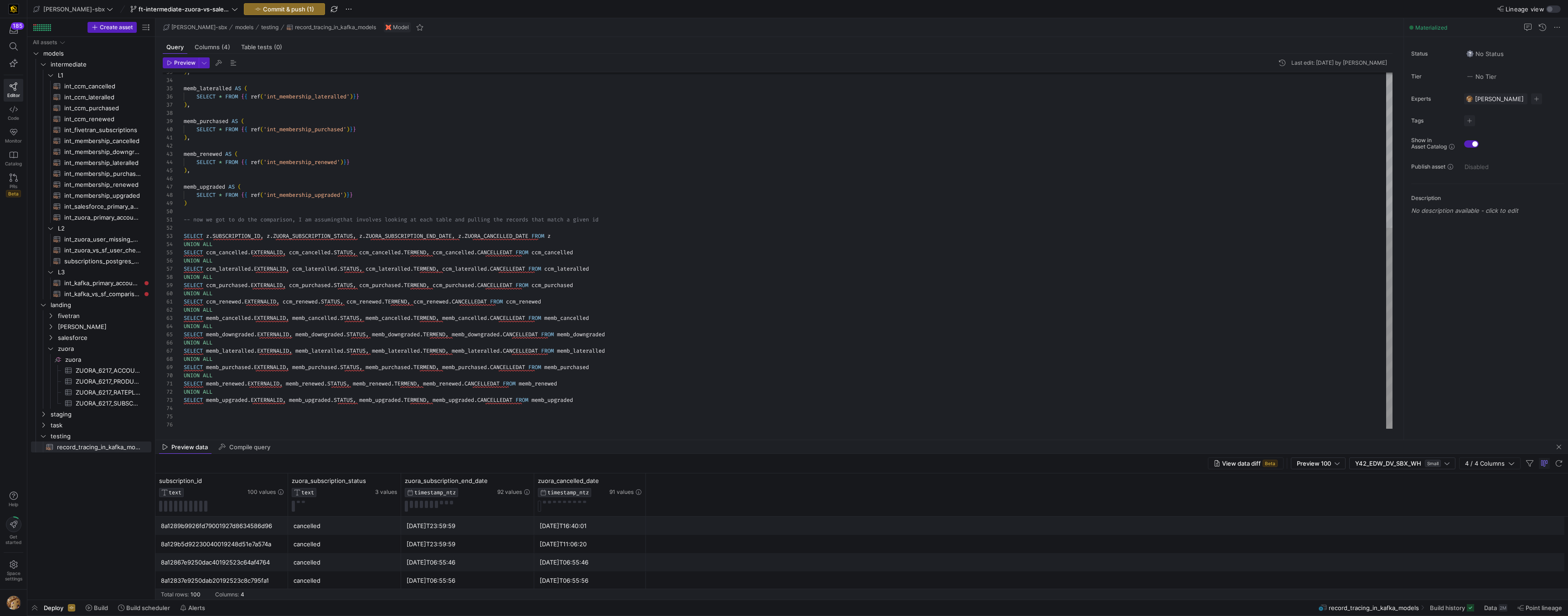
drag, startPoint x: 301, startPoint y: 412, endPoint x: 306, endPoint y: 408, distance: 6.4
click at [303, 409] on div ") , memb_lateralled AS ( SELECT * FROM { { ref ( 'int_membership_lateralled' ) …" at bounding box center [788, 114] width 1209 height 631
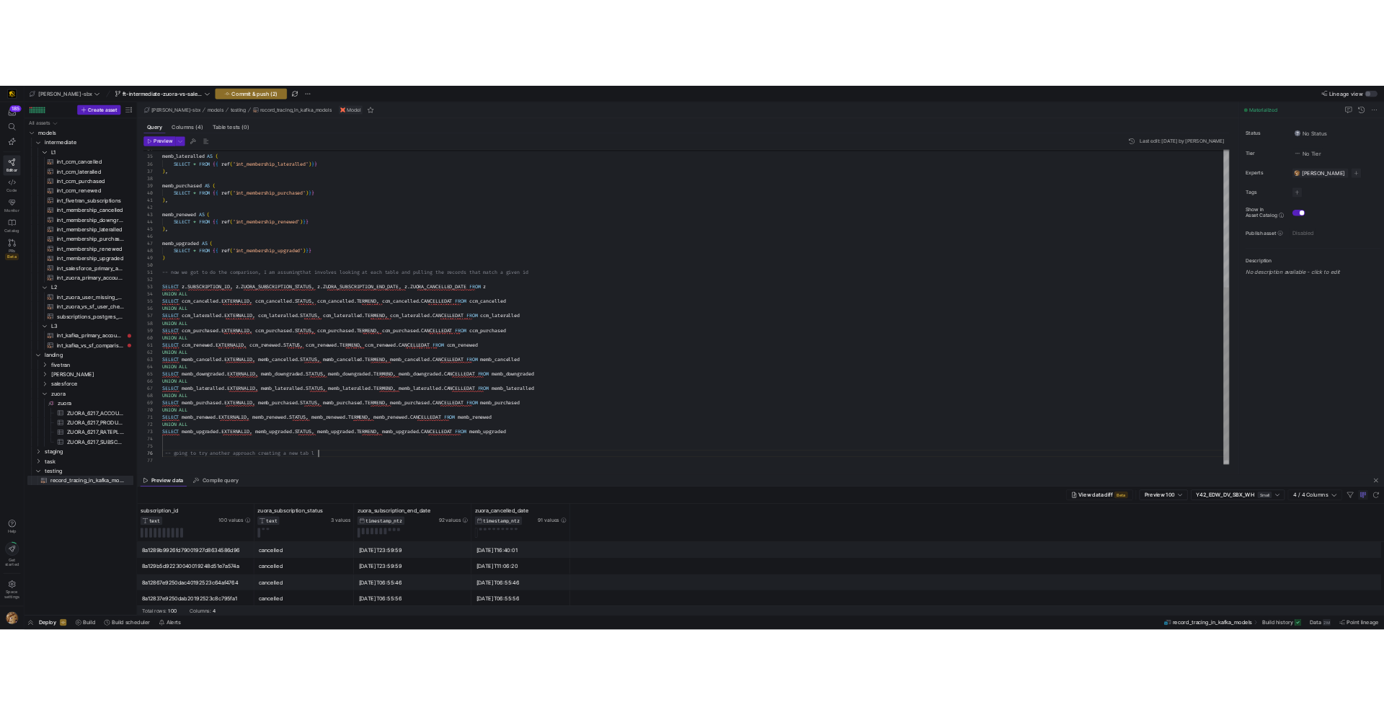
scroll to position [65, 275]
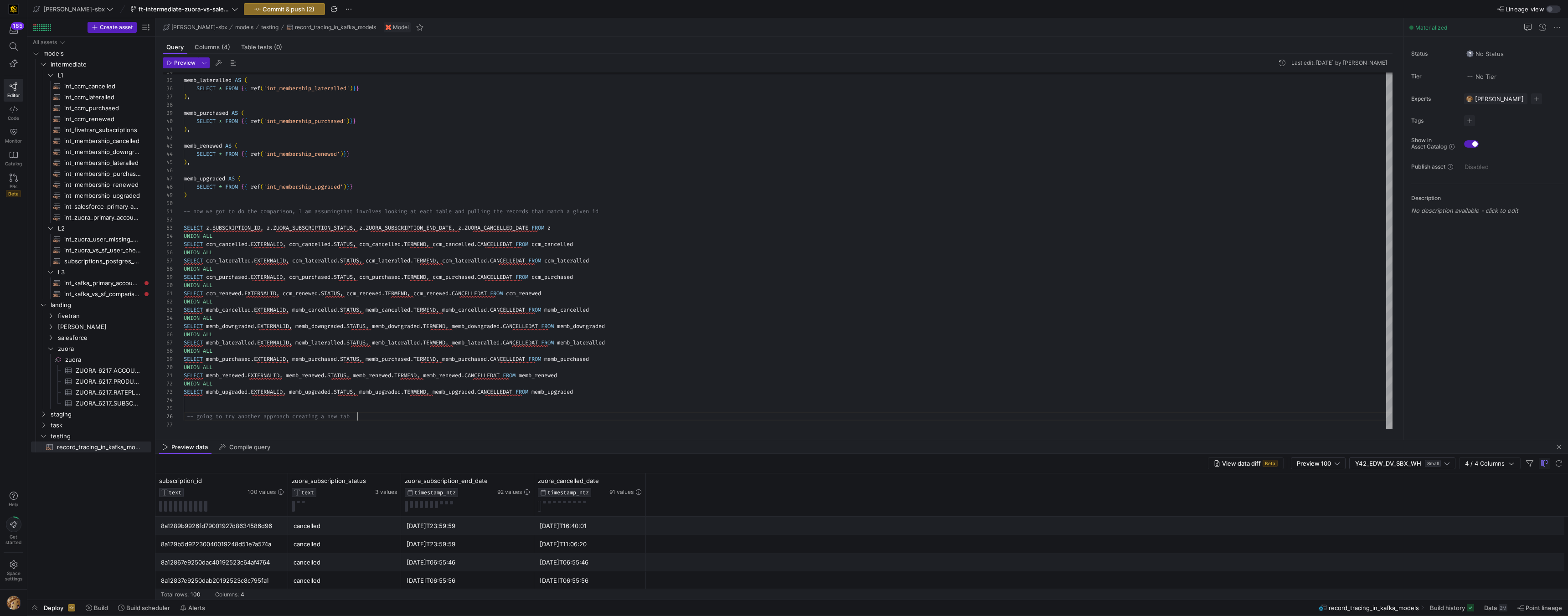
type textarea "SELECT memb_renewed.EXTERNALID, memb_renewed.STATUS, memb_renewed.TERMEND, memb…"
